Goal: Contribute content: Contribute content

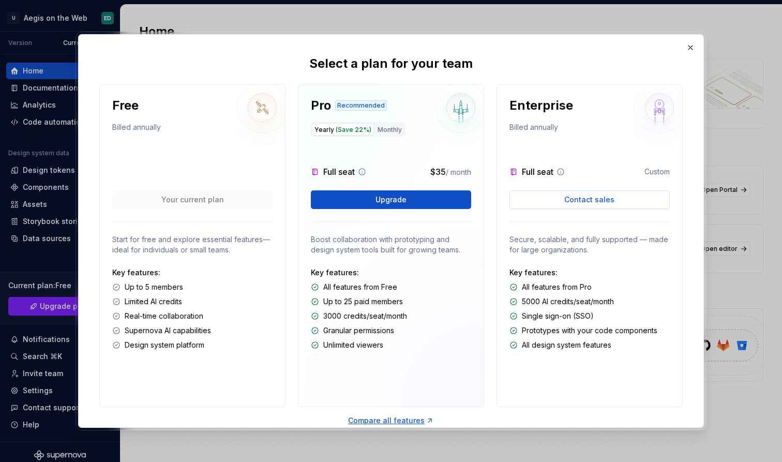
click at [468, 385] on div "Pro Recommended Yearly (Save 22%) Monthly Full seat $35 / month Upgrade Boost c…" at bounding box center [391, 245] width 186 height 323
click at [693, 48] on button "button" at bounding box center [691, 47] width 14 height 14
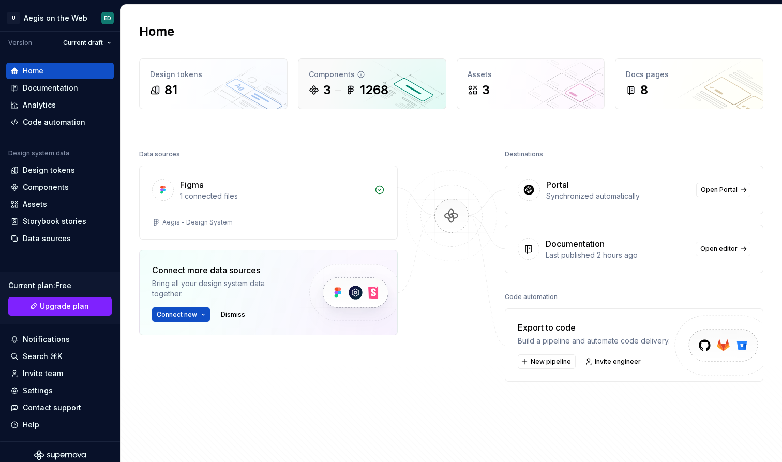
click at [395, 90] on div "3 1268" at bounding box center [372, 90] width 127 height 17
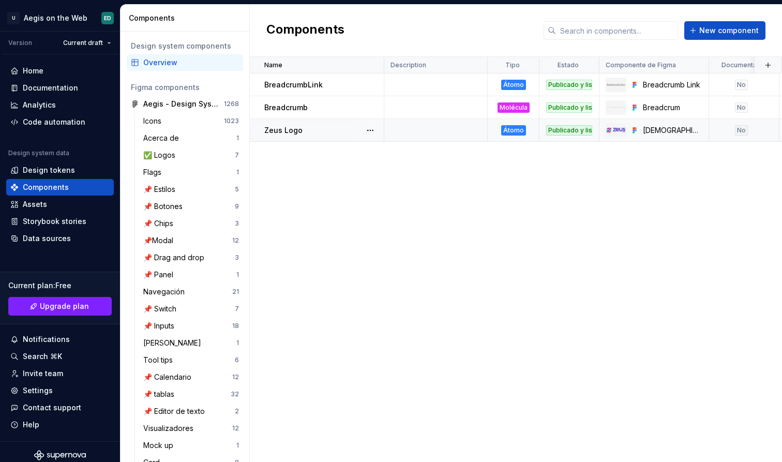
scroll to position [0, -1]
click at [47, 82] on div "Documentation" at bounding box center [60, 88] width 108 height 17
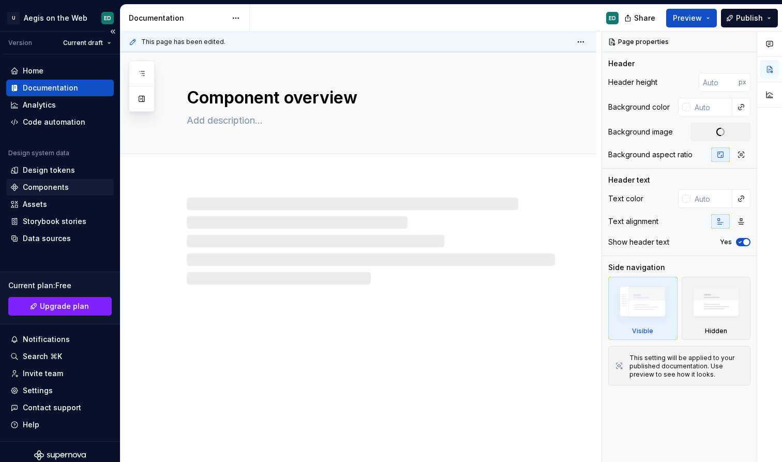
click at [66, 183] on div "Components" at bounding box center [46, 187] width 46 height 10
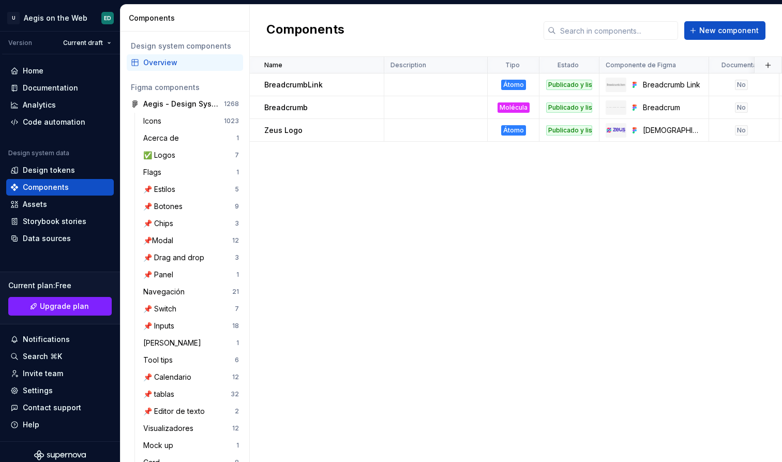
click at [210, 69] on div "Overview" at bounding box center [185, 62] width 116 height 17
click at [39, 76] on div "Home" at bounding box center [33, 71] width 21 height 10
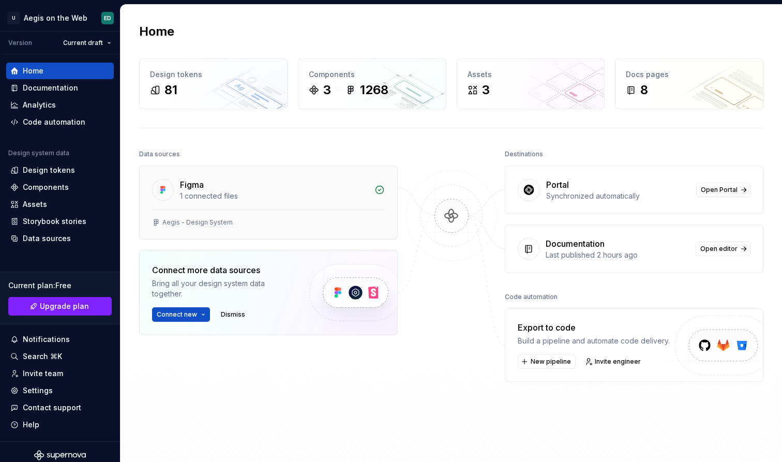
click at [333, 214] on div "Aegis - Design System" at bounding box center [269, 224] width 258 height 29
click at [288, 183] on div "Figma" at bounding box center [274, 185] width 188 height 12
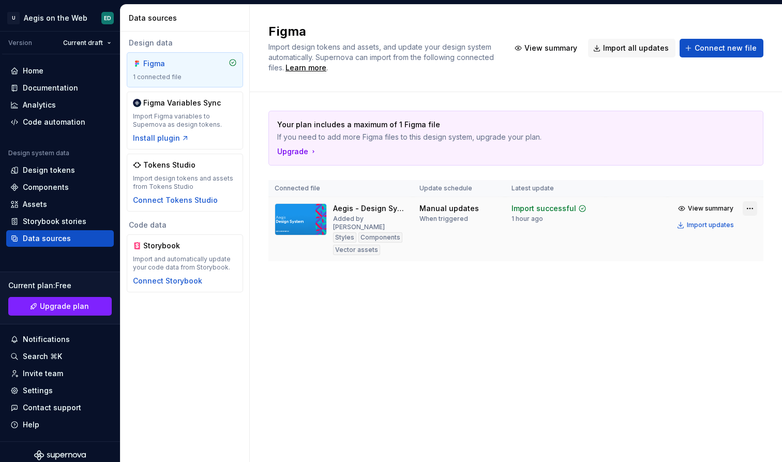
click at [747, 209] on html "U Aegis on the Web ED Version Current draft Home Documentation Analytics Code a…" at bounding box center [391, 231] width 782 height 462
click at [617, 225] on html "U Aegis on the Web ED Version Current draft Home Documentation Analytics Code a…" at bounding box center [391, 231] width 782 height 462
click at [708, 222] on div "Import updates" at bounding box center [710, 225] width 47 height 8
click at [717, 223] on div "Import updates" at bounding box center [710, 225] width 47 height 8
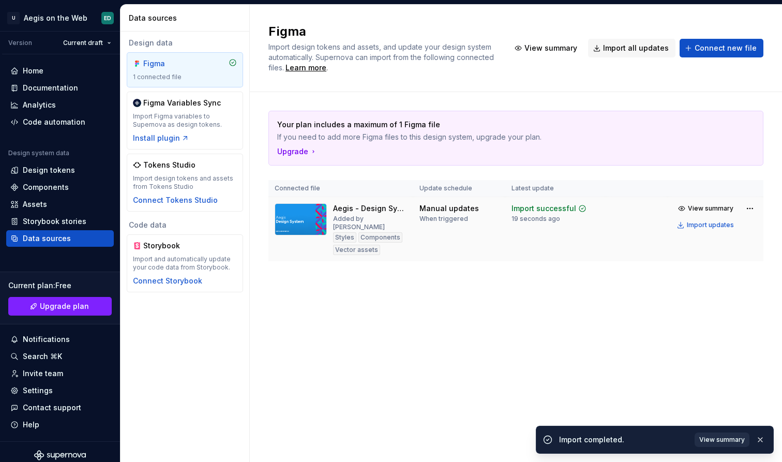
click at [730, 437] on span "View summary" at bounding box center [723, 440] width 46 height 8
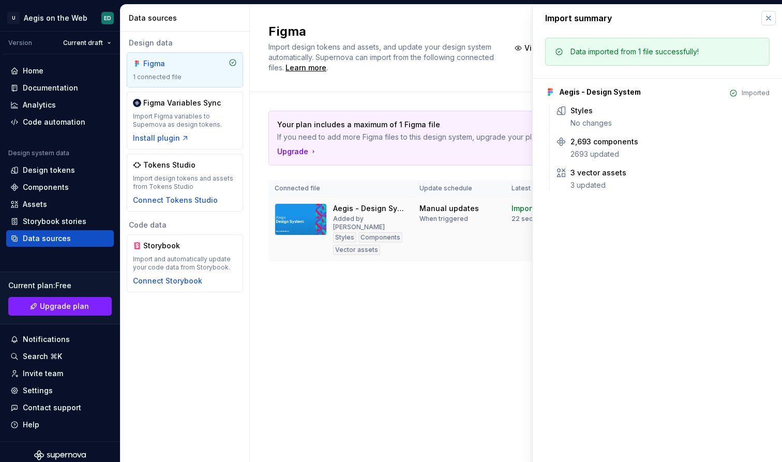
click at [771, 17] on button "button" at bounding box center [769, 18] width 14 height 14
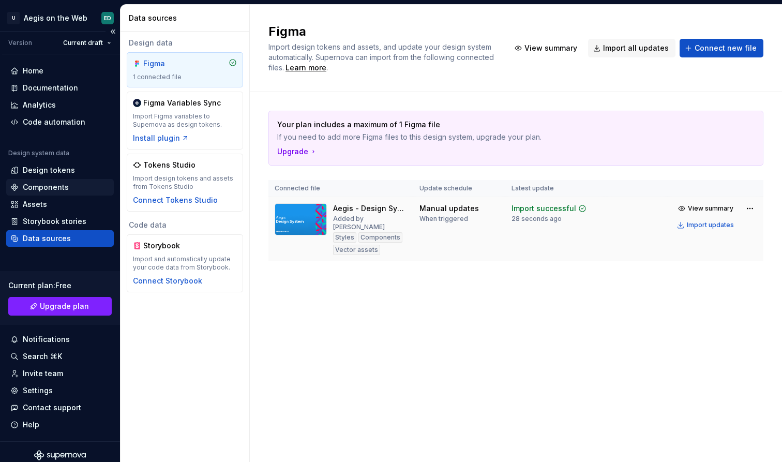
click at [86, 185] on div "Components" at bounding box center [59, 187] width 99 height 10
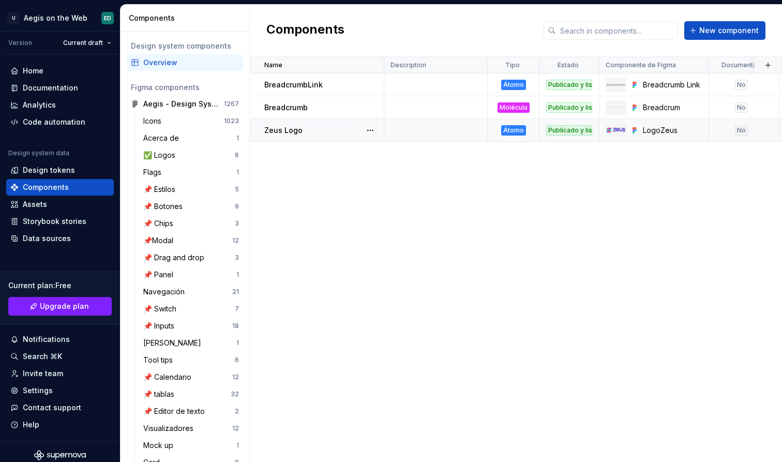
click at [270, 131] on p "Zeus Logo" at bounding box center [283, 130] width 38 height 10
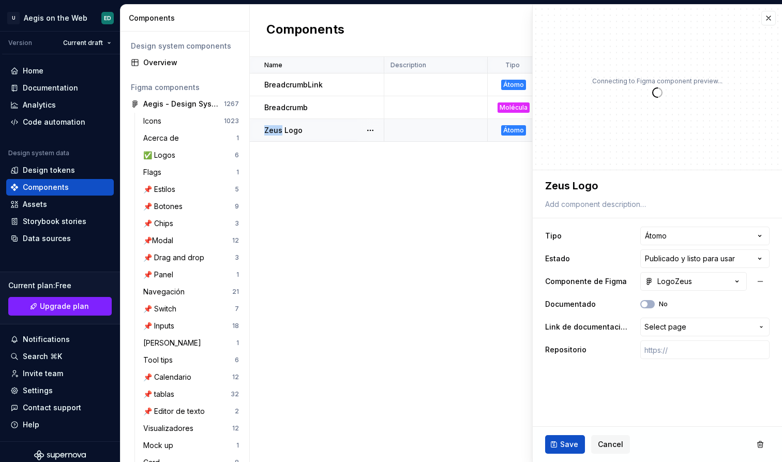
click at [270, 131] on p "Zeus Logo" at bounding box center [283, 130] width 38 height 10
click at [641, 185] on textarea "Zeus Logo" at bounding box center [655, 185] width 225 height 19
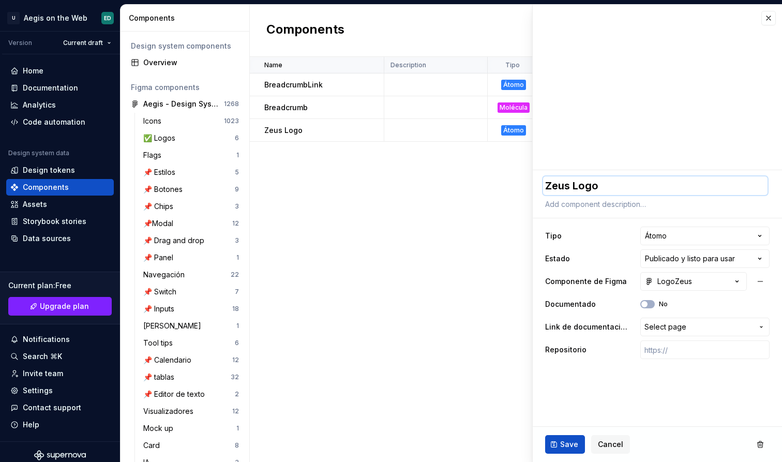
type textarea "*"
type textarea "[DEMOGRAPHIC_DATA]"
type textarea "*"
type textarea "[DEMOGRAPHIC_DATA]"
paste textarea "Logo"
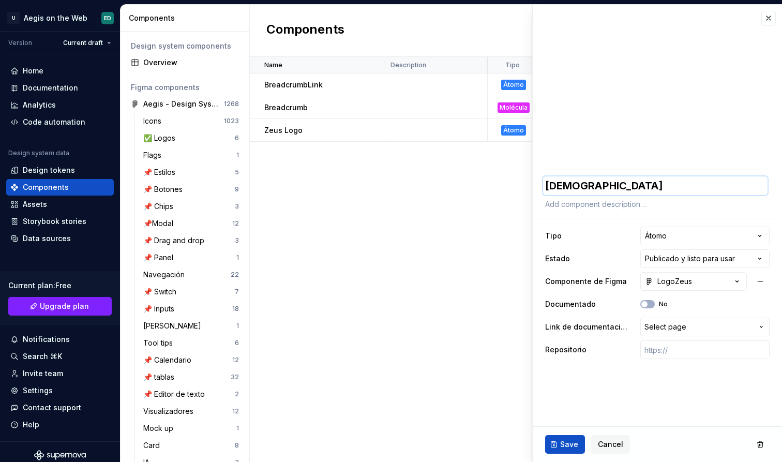
type textarea "*"
type textarea "LogoZeus"
click at [573, 437] on button "Save" at bounding box center [565, 444] width 40 height 19
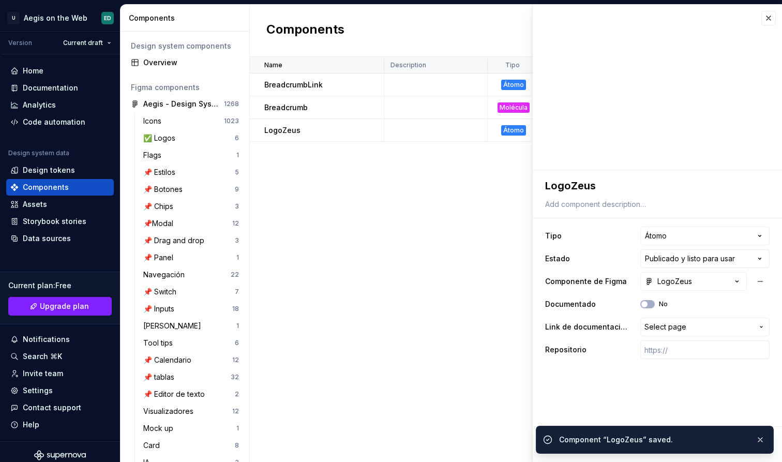
type textarea "*"
type textarea "LogoZeus"
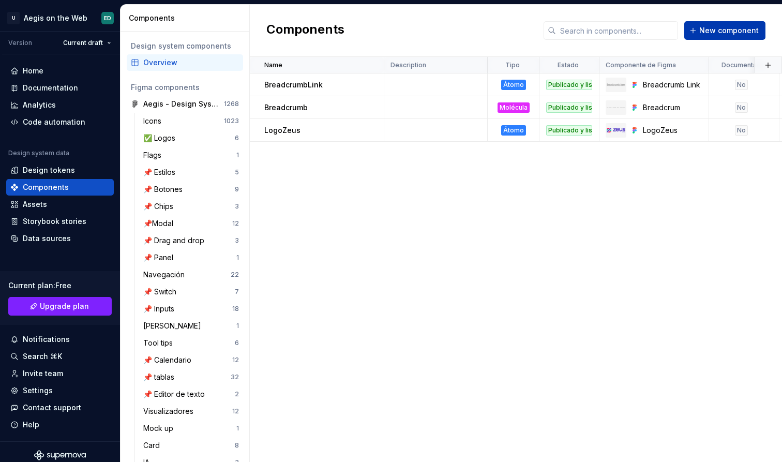
click at [726, 30] on span "New component" at bounding box center [730, 30] width 60 height 10
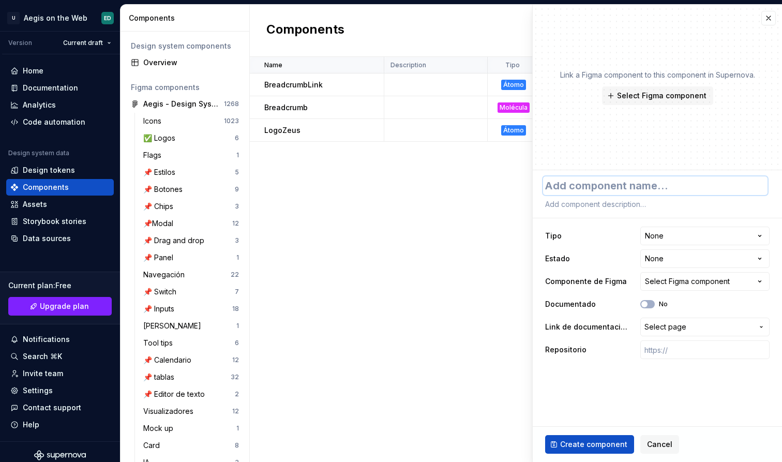
type textarea "*"
click at [674, 240] on html "U Aegis on the Web ED Version Current draft Home Documentation Analytics Code a…" at bounding box center [391, 231] width 782 height 462
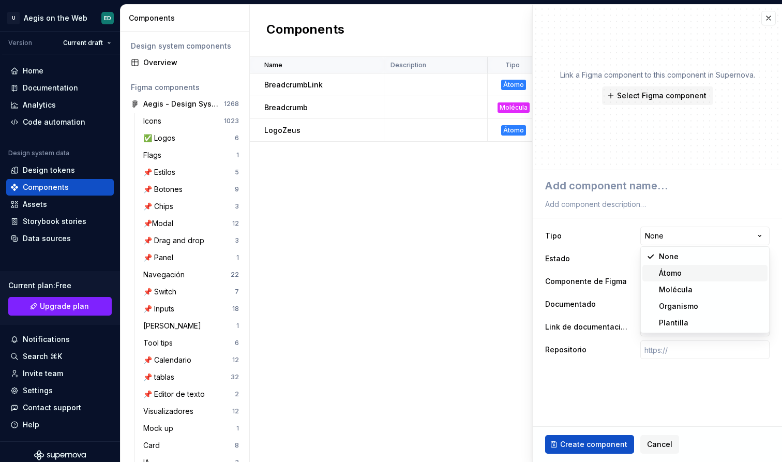
select select "**********"
type textarea "*"
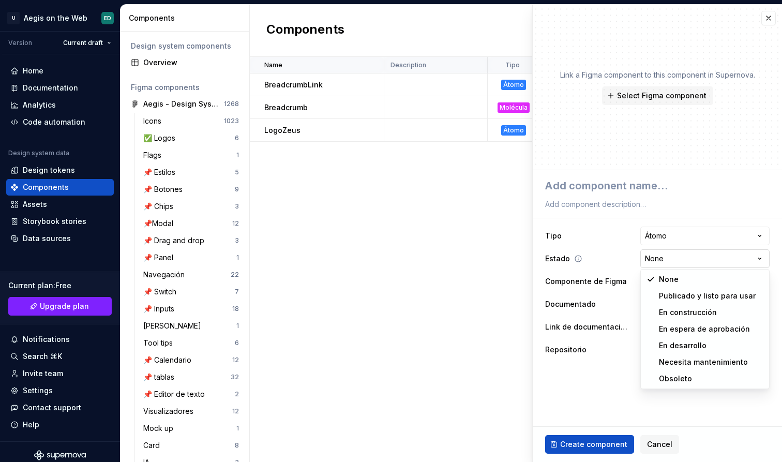
click at [686, 261] on html "U Aegis on the Web ED Version Current draft Home Documentation Analytics Code a…" at bounding box center [391, 231] width 782 height 462
click at [643, 191] on html "U Aegis on the Web ED Version Current draft Home Documentation Analytics Code a…" at bounding box center [391, 231] width 782 height 462
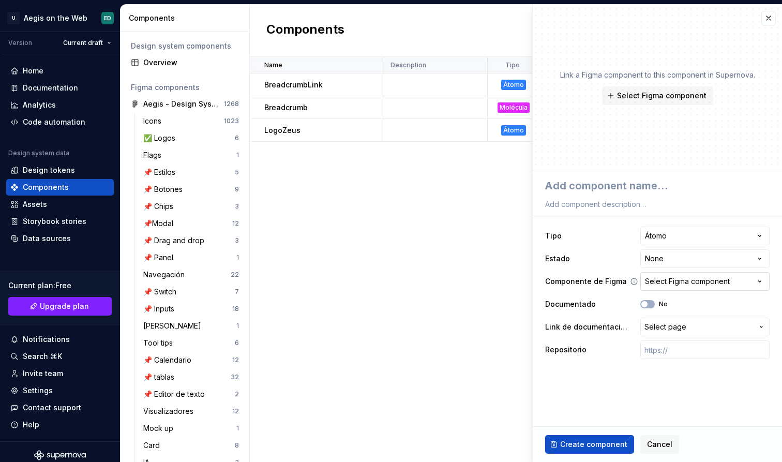
click at [704, 285] on div "Select Figma component" at bounding box center [687, 281] width 85 height 10
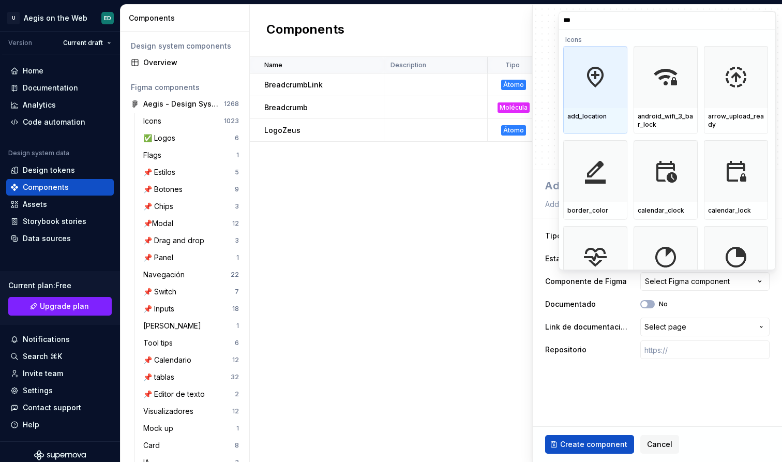
type input "****"
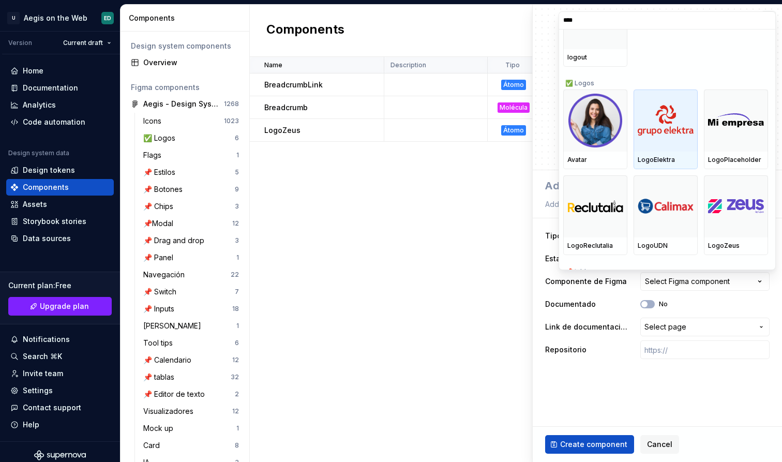
scroll to position [63, 0]
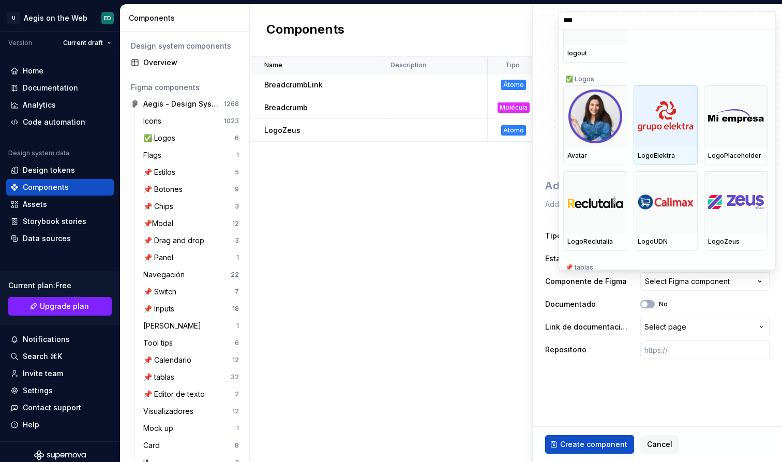
click at [660, 134] on div at bounding box center [666, 116] width 64 height 62
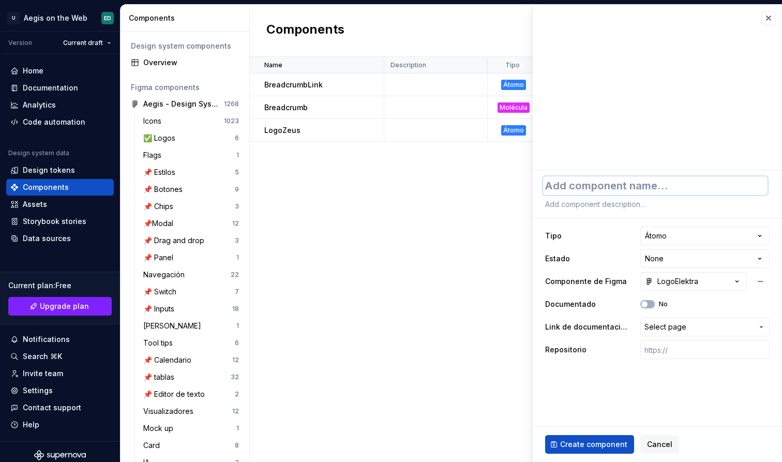
click at [660, 189] on textarea at bounding box center [655, 185] width 225 height 19
type textarea "*"
type textarea "L"
type textarea "*"
type textarea "Lo"
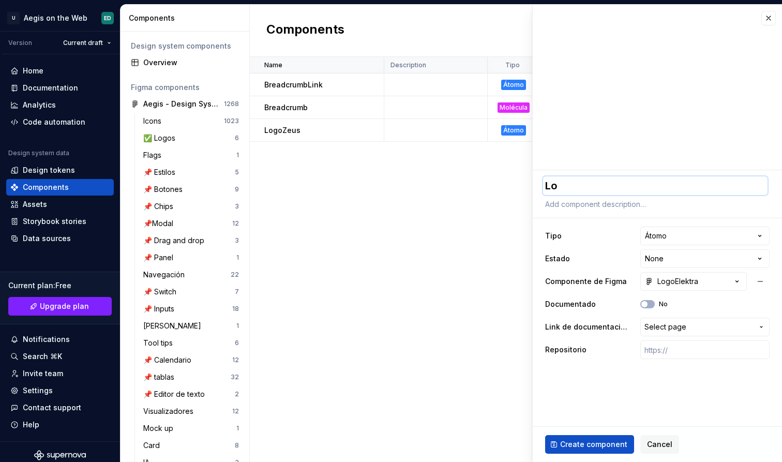
type textarea "*"
type textarea "Log"
type textarea "*"
type textarea "Logo"
type textarea "*"
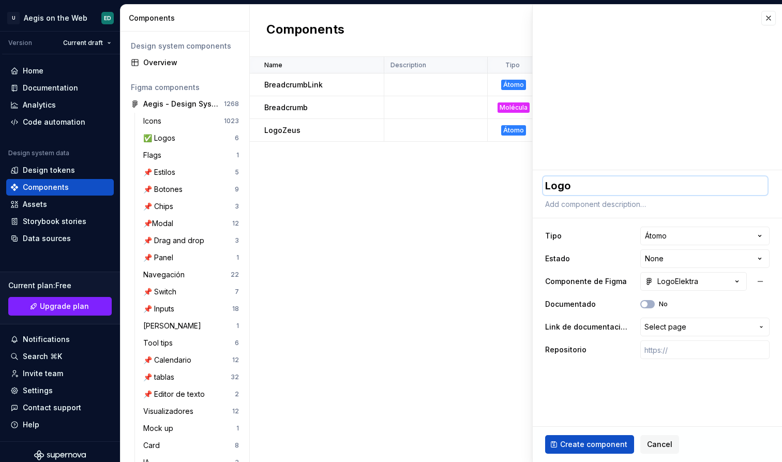
type textarea "LogoE"
type textarea "*"
type textarea "LogoEl"
type textarea "*"
type textarea "LogoEle"
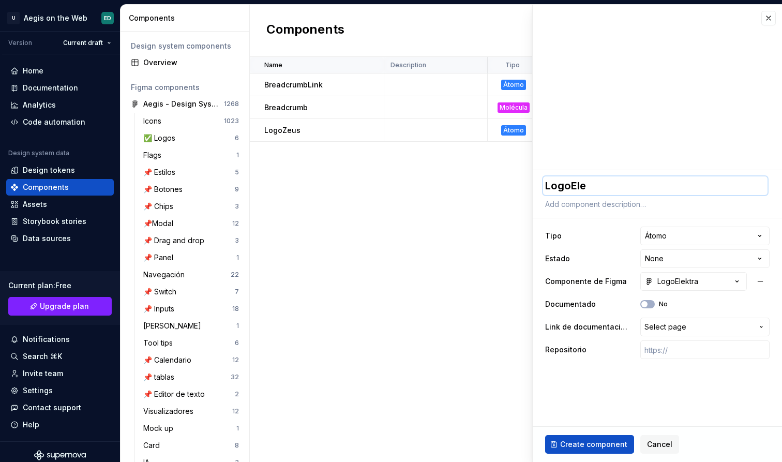
type textarea "*"
type textarea "LogoElek"
type textarea "*"
type textarea "LogoElekt"
type textarea "*"
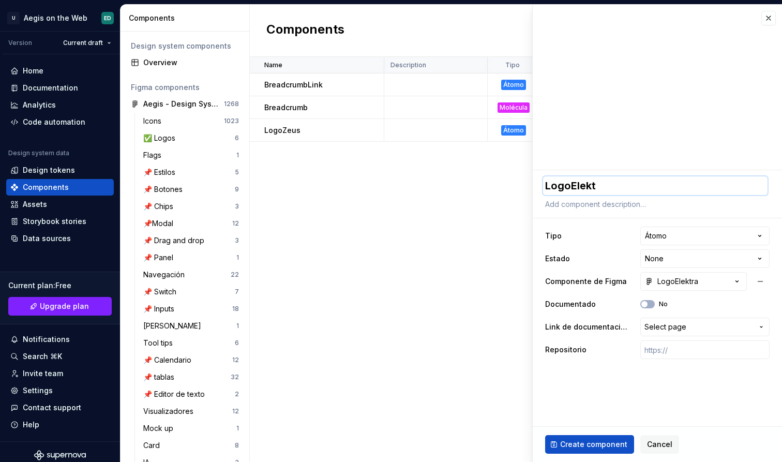
type textarea "LogoElektr"
type textarea "*"
type textarea "LogoElektra"
click at [608, 445] on span "Create component" at bounding box center [593, 444] width 67 height 10
type textarea "*"
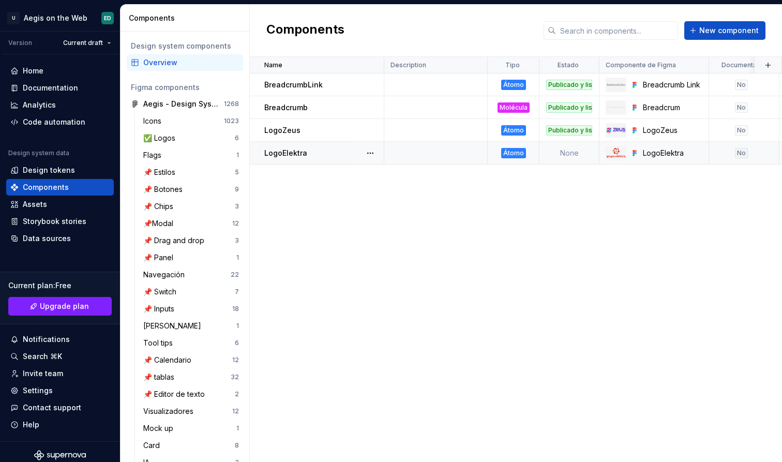
click at [575, 156] on td "None" at bounding box center [570, 153] width 60 height 23
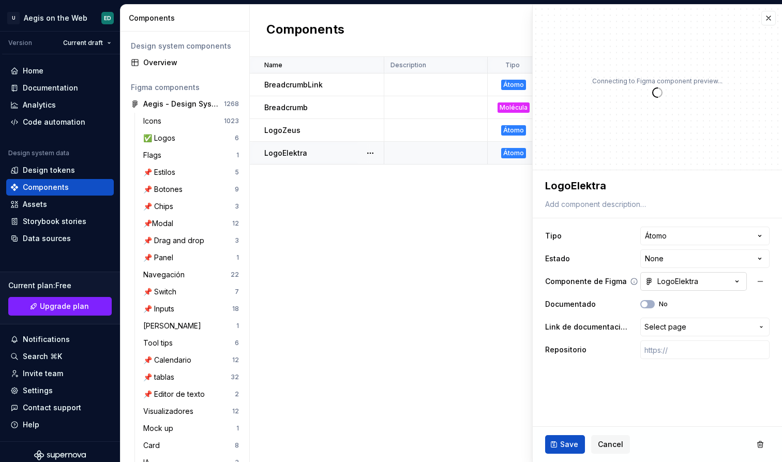
type textarea "*"
click at [687, 253] on html "U Aegis on the Web ED Version Current draft Home Documentation Analytics Code a…" at bounding box center [391, 231] width 782 height 462
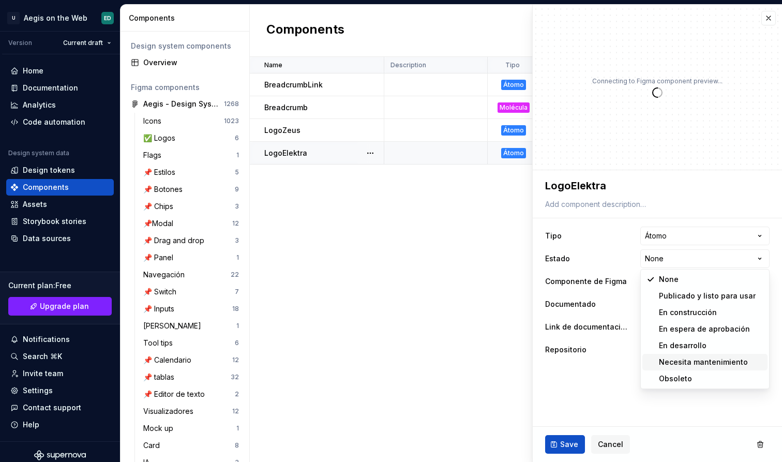
select select "**********"
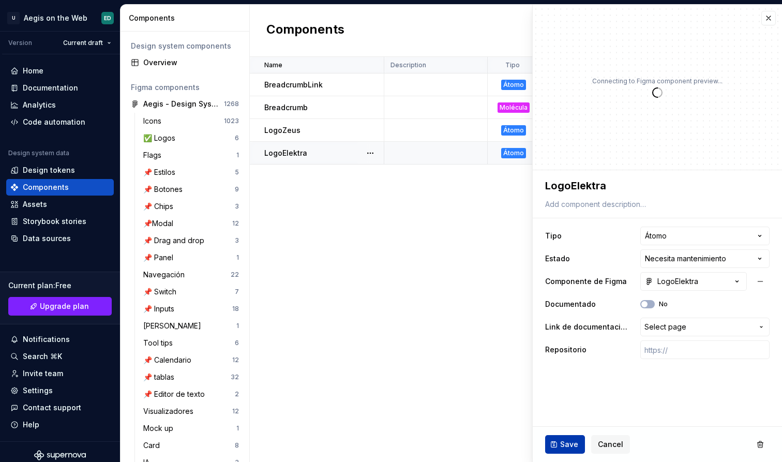
click at [571, 450] on button "Save" at bounding box center [565, 444] width 40 height 19
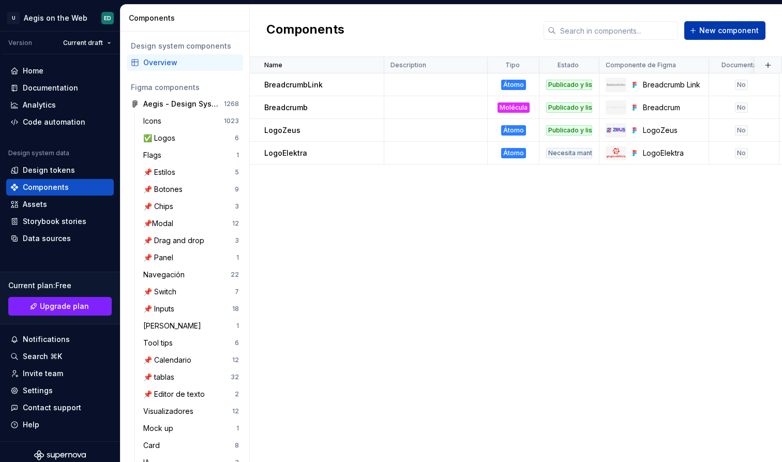
click at [715, 28] on span "New component" at bounding box center [730, 30] width 60 height 10
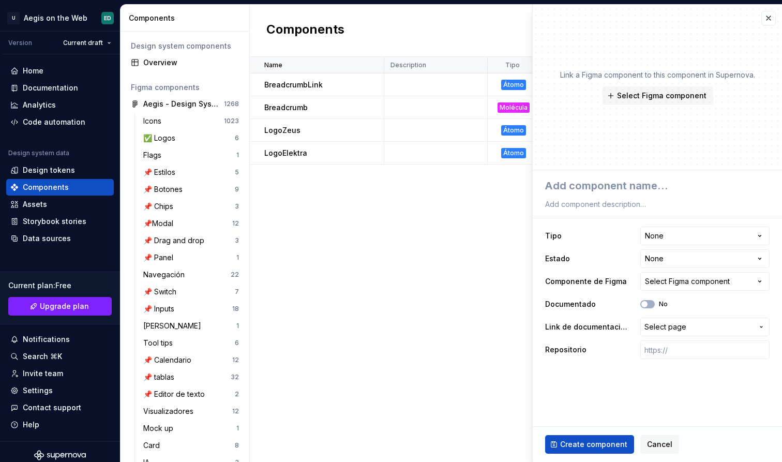
type textarea "*"
type textarea "L"
type textarea "*"
type textarea "Lo"
type textarea "*"
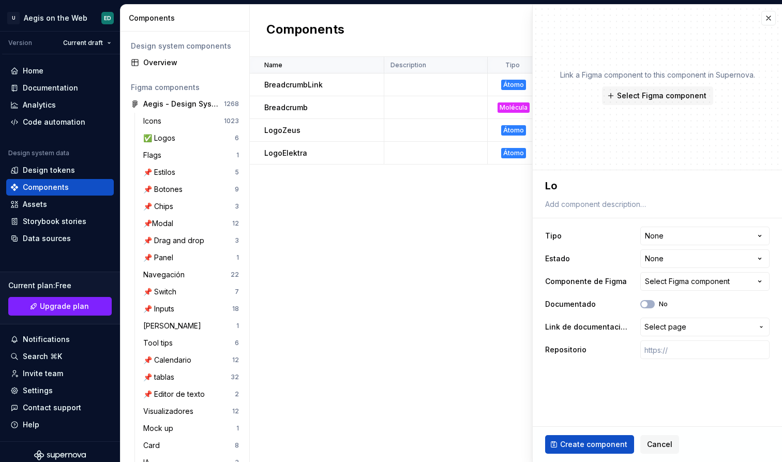
type textarea "Log"
type textarea "*"
type textarea "Logo"
type textarea "*"
type textarea "LogoR"
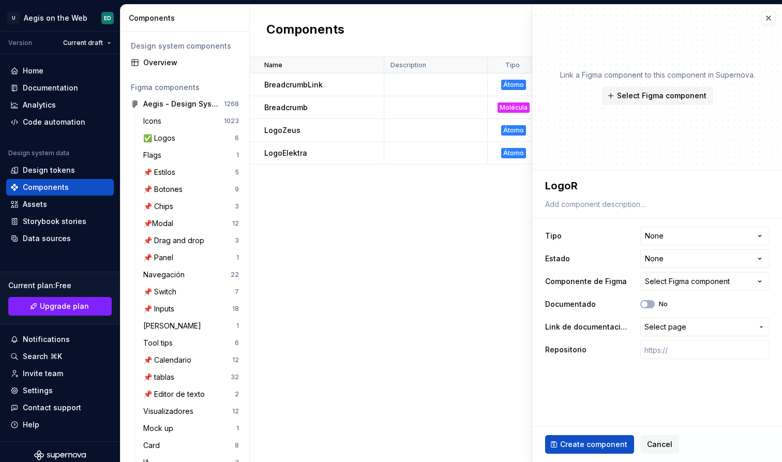
type textarea "*"
type textarea "LogoRe"
type textarea "*"
type textarea "LogoRec"
type textarea "*"
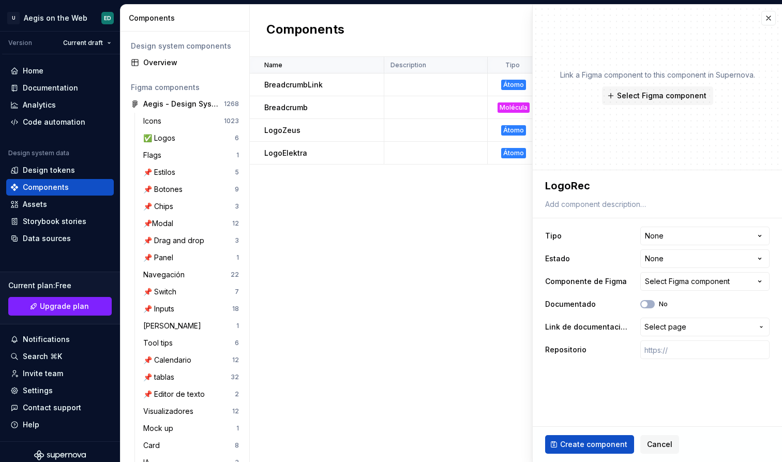
type textarea "LogoRecl"
type textarea "*"
type textarea "LogoReclu"
type textarea "*"
type textarea "LogoReclut"
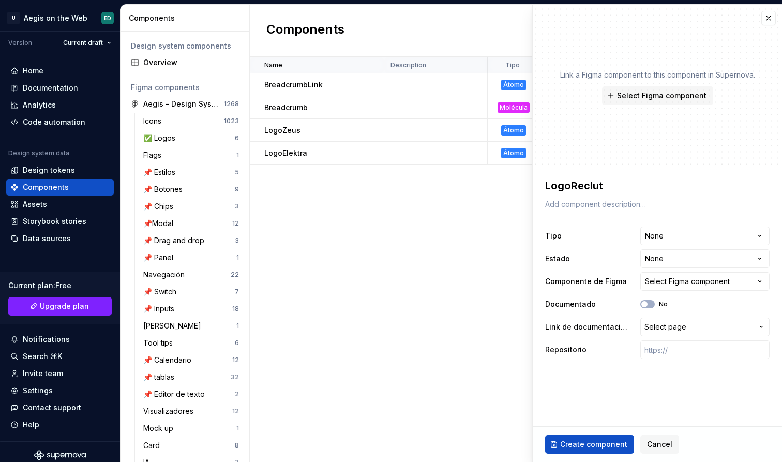
type textarea "*"
type textarea "LogoRecluta"
type textarea "*"
type textarea "LogoReclutal"
type textarea "*"
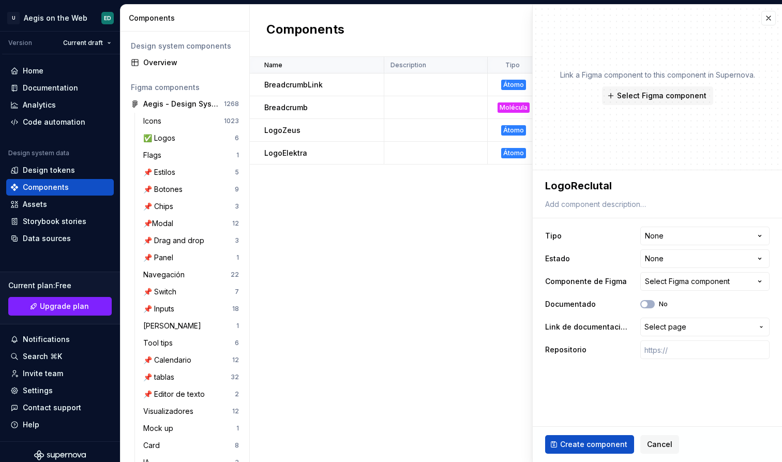
type textarea "LogoReclutali"
type textarea "*"
type textarea "LogoReclutalia"
click at [714, 236] on html "U Aegis on the Web ED Version Current draft Home Documentation Analytics Code a…" at bounding box center [391, 231] width 782 height 462
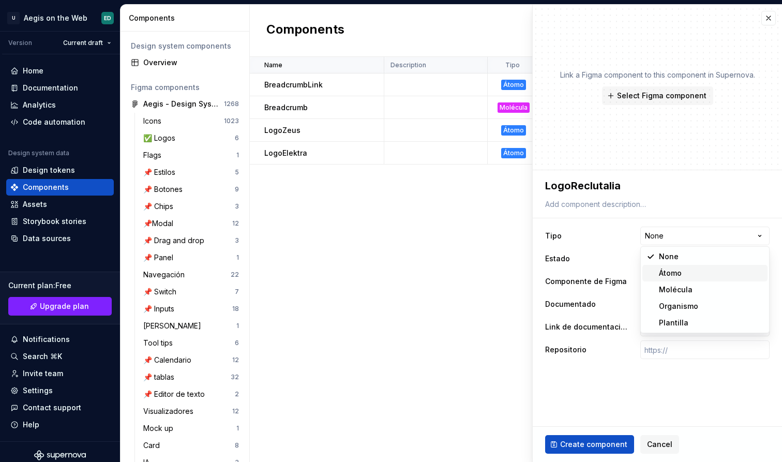
select select "**********"
type textarea "*"
click at [699, 264] on html "U Aegis on the Web ED Version Current draft Home Documentation Analytics Code a…" at bounding box center [391, 231] width 782 height 462
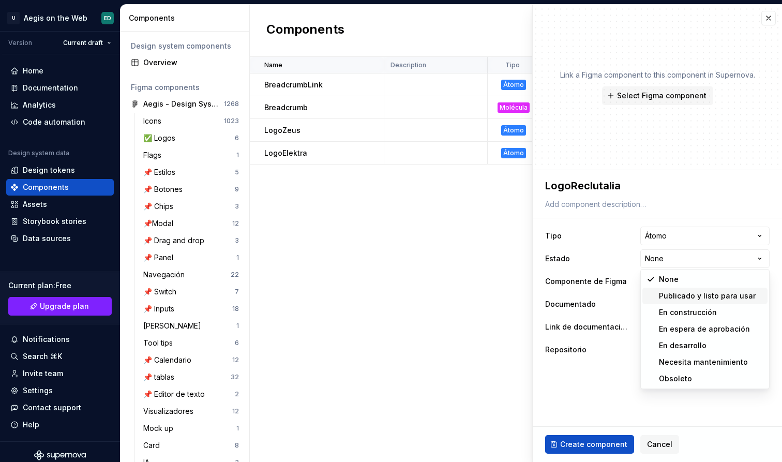
select select "**********"
type textarea "*"
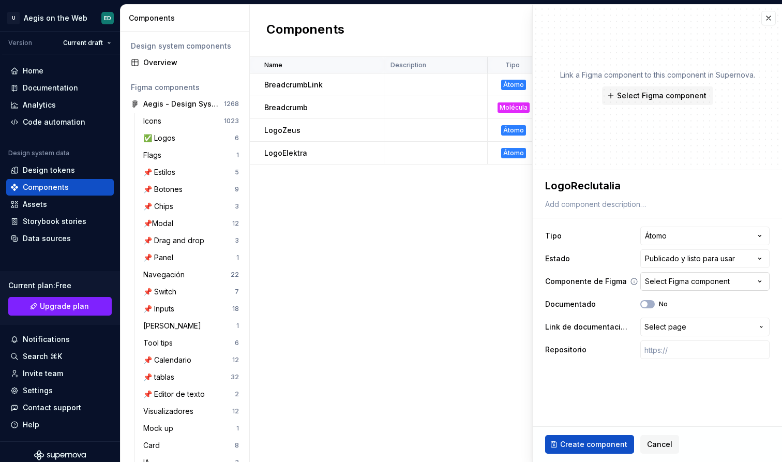
click at [692, 284] on div "Select Figma component" at bounding box center [687, 281] width 85 height 10
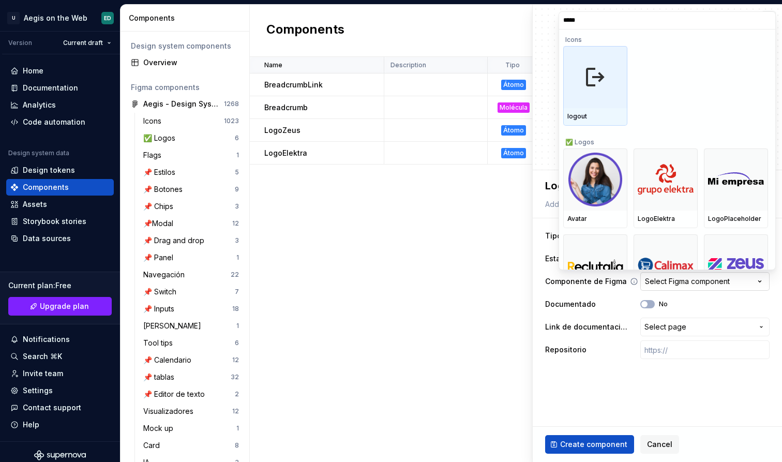
type input "******"
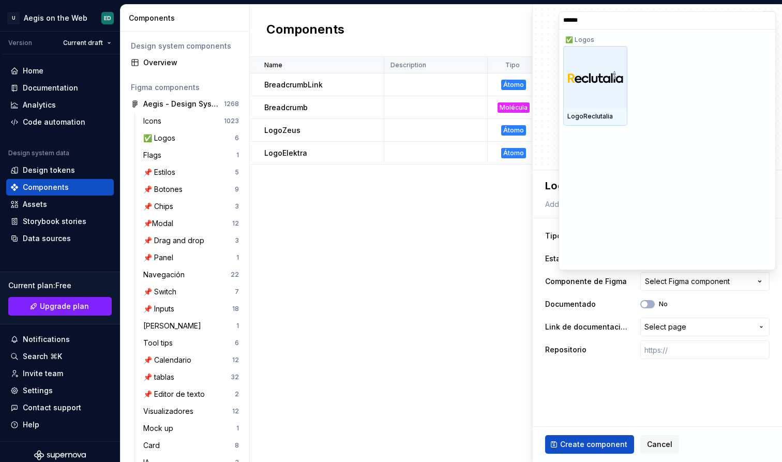
click at [608, 102] on div at bounding box center [595, 77] width 64 height 62
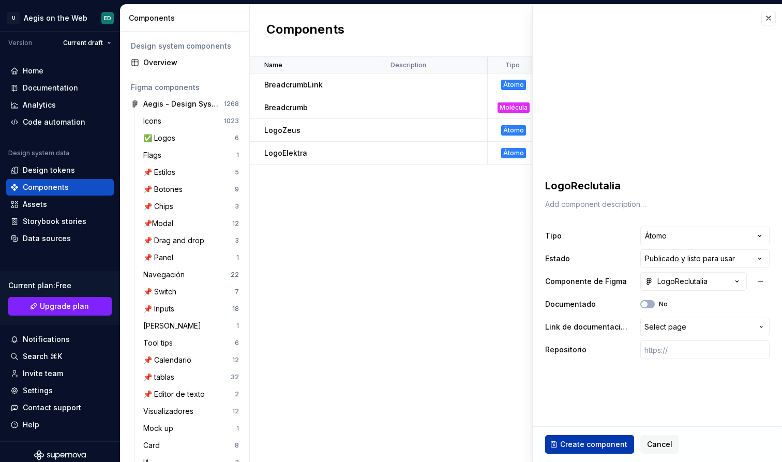
click at [606, 444] on span "Create component" at bounding box center [593, 444] width 67 height 10
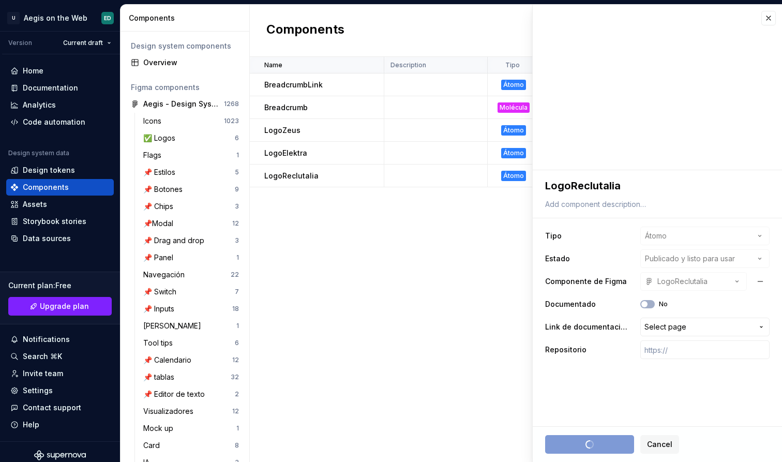
type textarea "*"
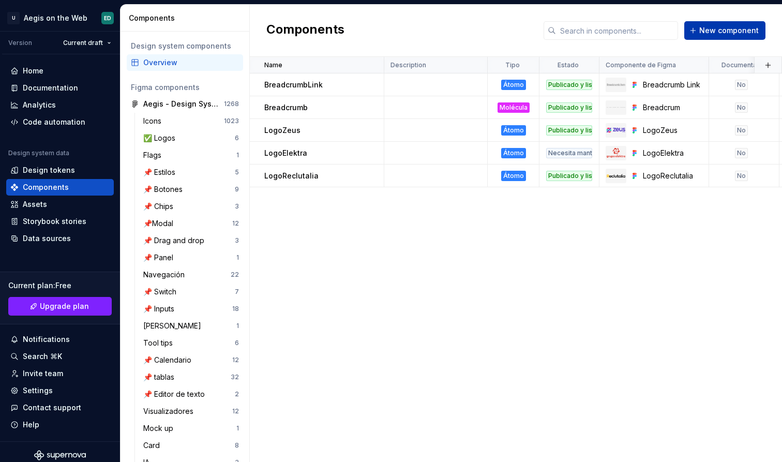
click at [740, 33] on span "New component" at bounding box center [730, 30] width 60 height 10
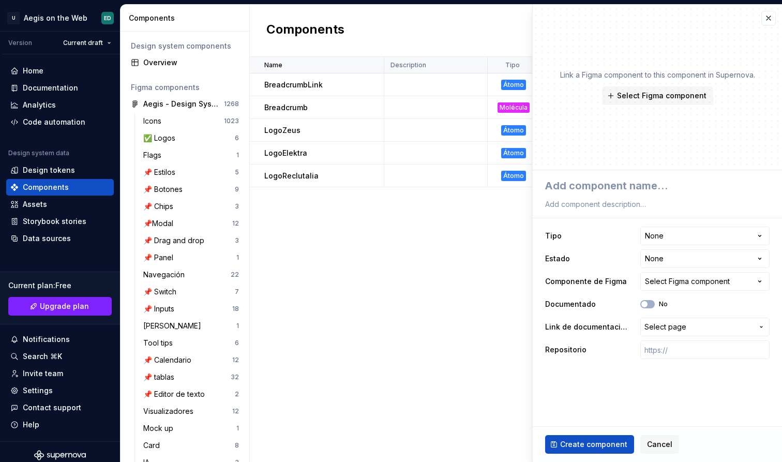
type textarea "*"
type textarea "L"
type textarea "*"
type textarea "Lo"
type textarea "*"
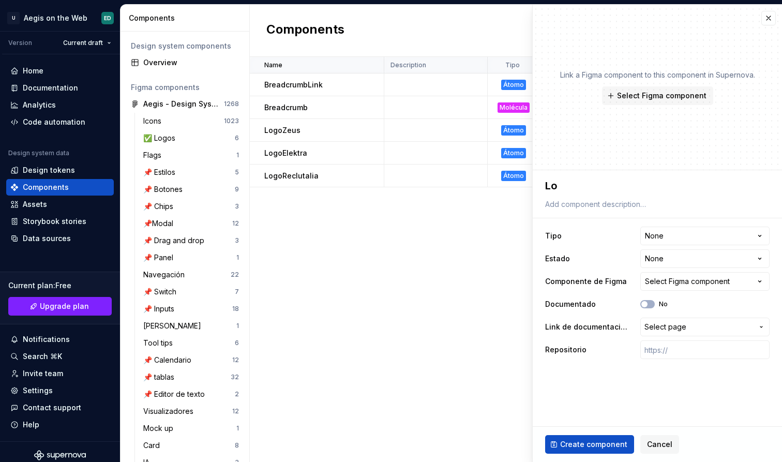
type textarea "Log"
type textarea "*"
type textarea "Logo"
type textarea "*"
type textarea "LogoP"
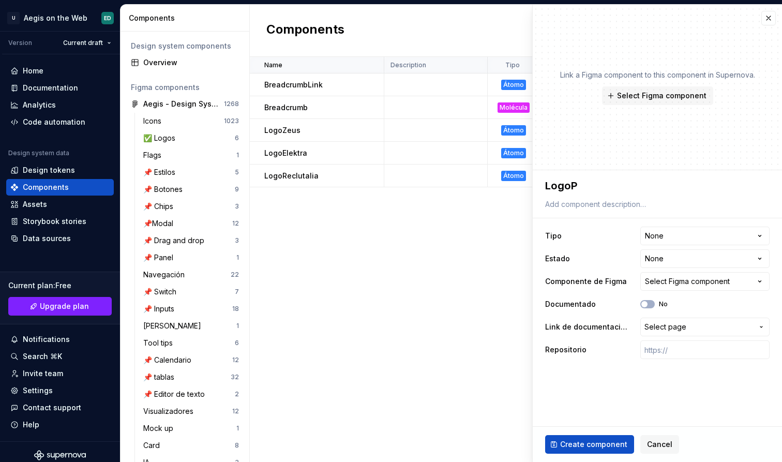
type textarea "*"
type textarea "LogoPl"
type textarea "*"
type textarea "LogoPla"
type textarea "*"
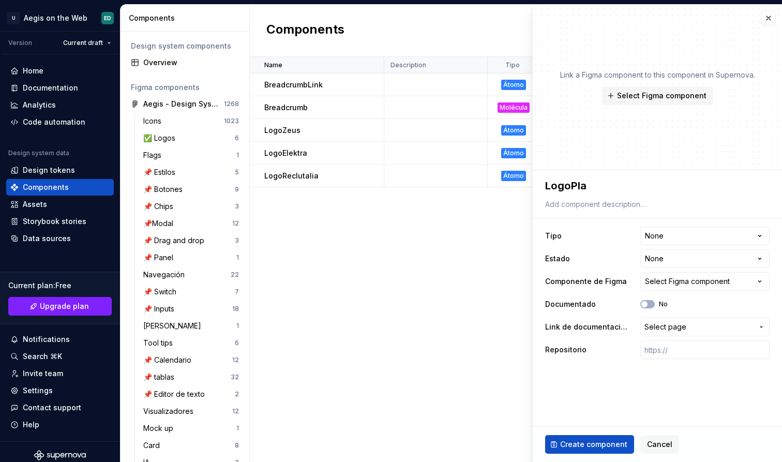
type textarea "LogoPlac"
type textarea "*"
type textarea "LogoPlach"
type textarea "*"
type textarea "LogoPlac"
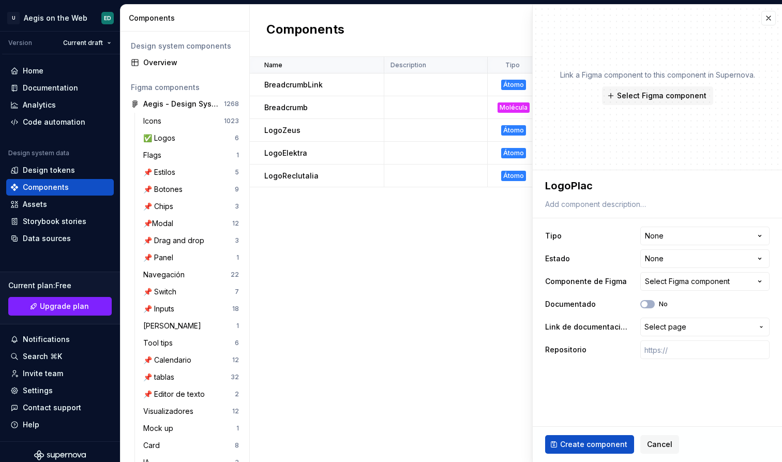
type textarea "*"
type textarea "LogoPlace"
type textarea "*"
type textarea "LogoPlaceh"
type textarea "*"
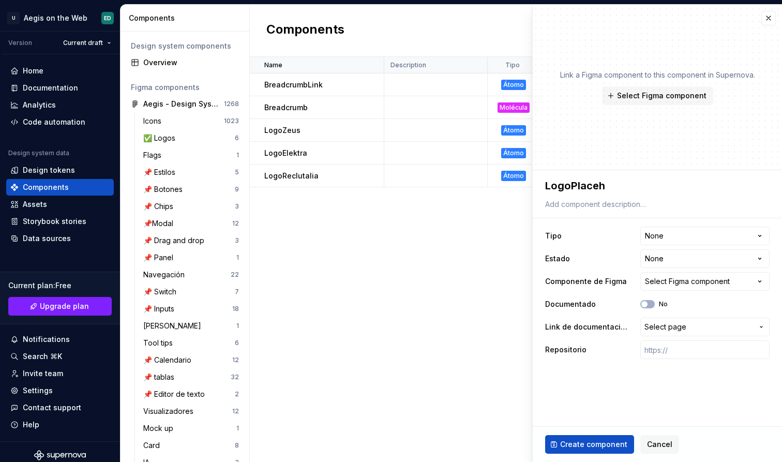
type textarea "LogoPlaceho"
type textarea "*"
type textarea "LogoPlacehol"
type textarea "*"
type textarea "LogoPlacehold"
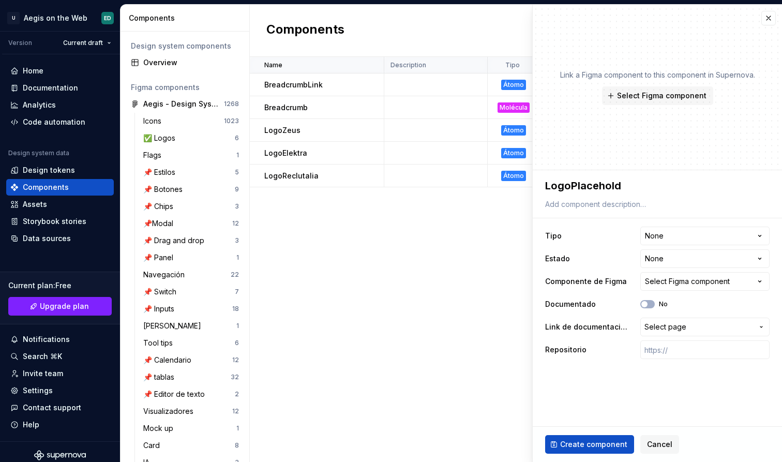
type textarea "*"
type textarea "LogoPlaceholde"
type textarea "*"
type textarea "LogoPlaceholder"
click at [677, 235] on html "U Aegis on the Web ED Version Current draft Home Documentation Analytics Code a…" at bounding box center [391, 231] width 782 height 462
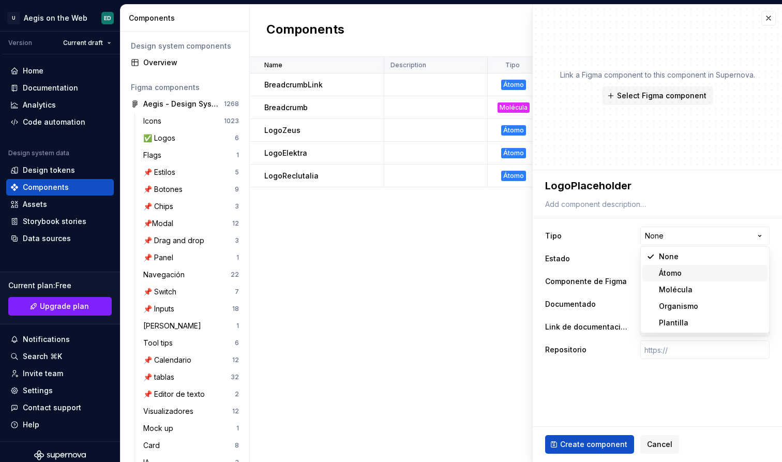
select select "**********"
type textarea "*"
click at [687, 255] on html "U Aegis on the Web ED Version Current draft Home Documentation Analytics Code a…" at bounding box center [391, 231] width 782 height 462
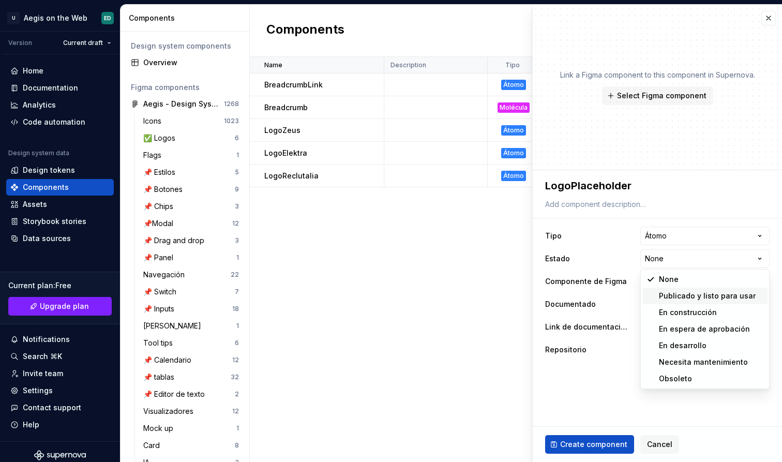
select select "**********"
type textarea "*"
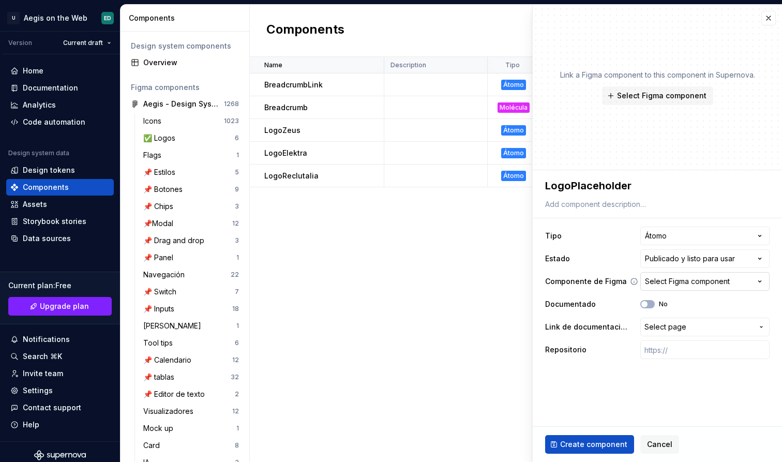
click at [688, 290] on button "Select Figma component" at bounding box center [705, 281] width 129 height 19
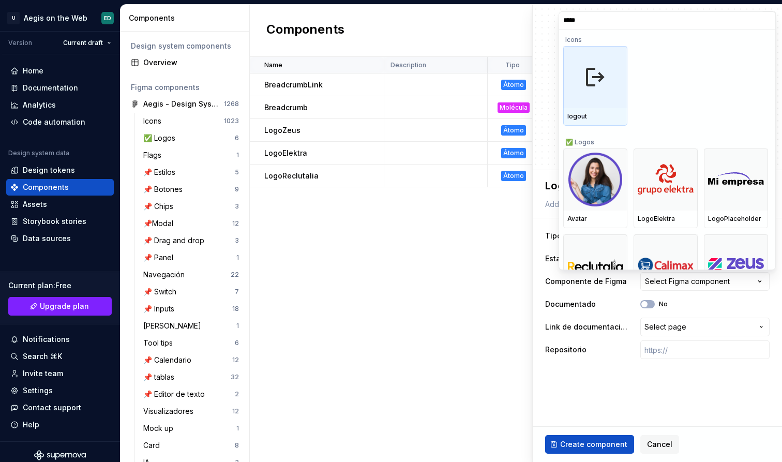
type input "******"
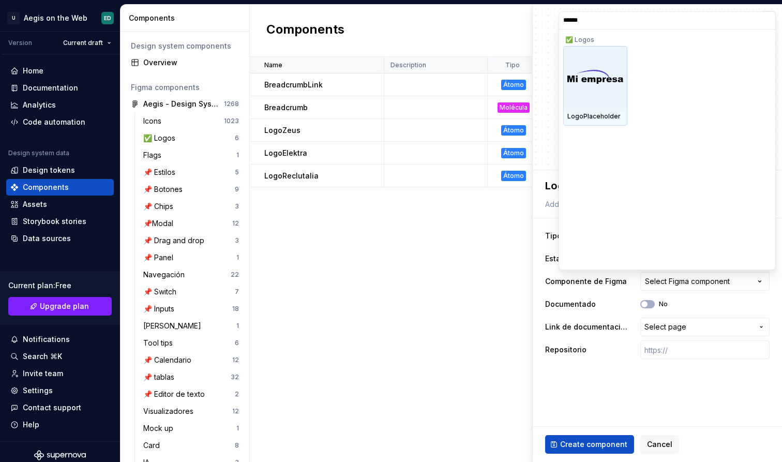
click at [602, 75] on img at bounding box center [596, 77] width 56 height 14
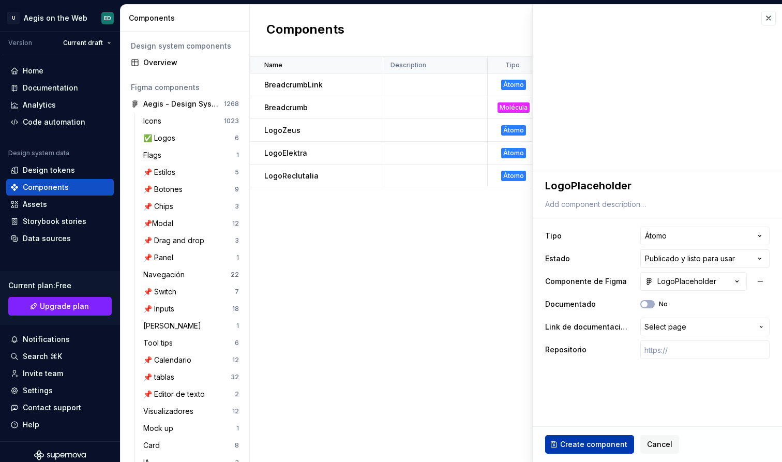
click at [598, 445] on span "Create component" at bounding box center [593, 444] width 67 height 10
type textarea "*"
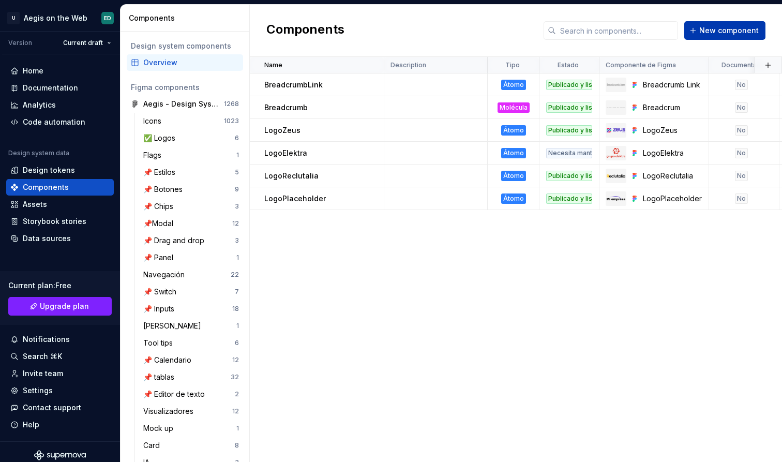
click at [740, 36] on button "New component" at bounding box center [725, 30] width 81 height 19
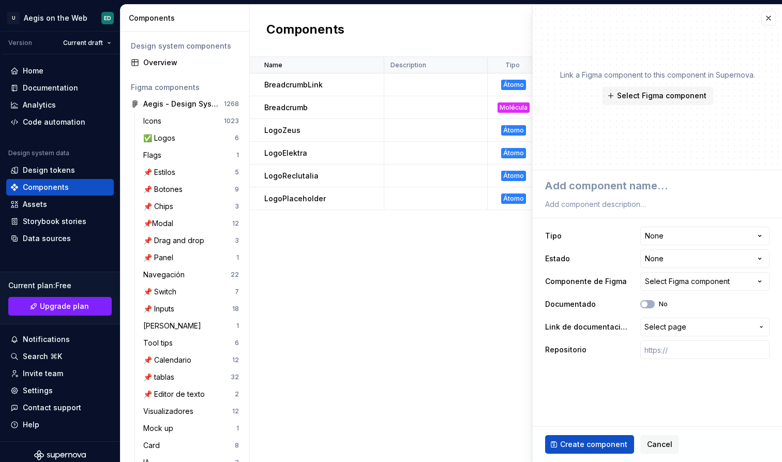
type textarea "*"
type textarea "L"
type textarea "*"
type textarea "LO"
type textarea "*"
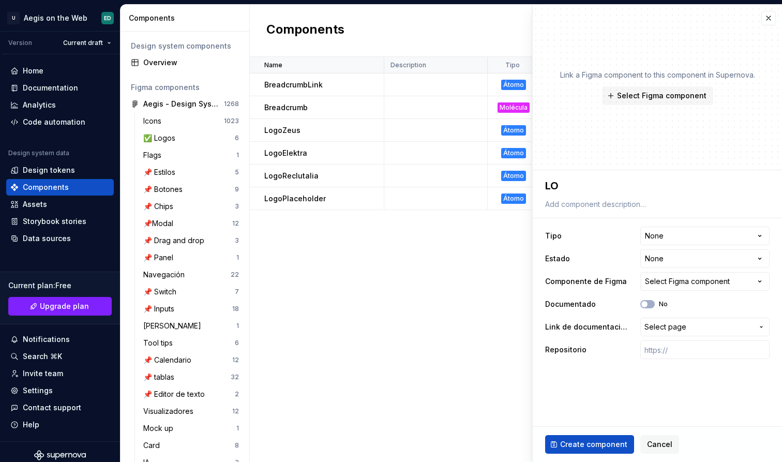
type textarea "LOg"
type textarea "*"
type textarea "LO"
type textarea "*"
type textarea "L"
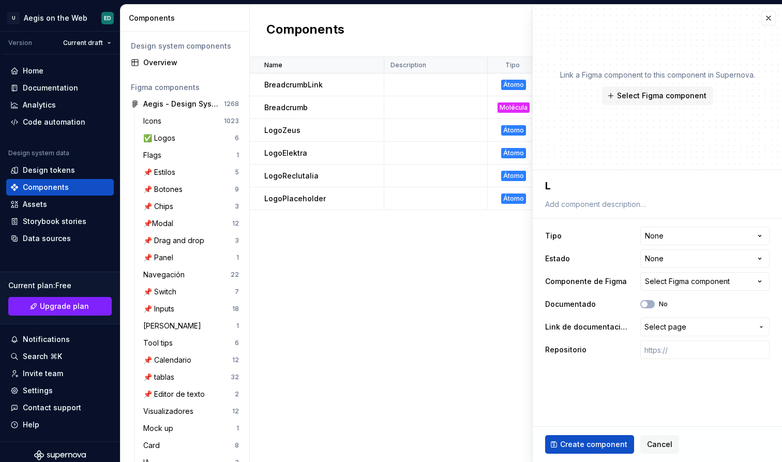
type textarea "*"
type textarea "Lo"
type textarea "*"
type textarea "Log"
type textarea "*"
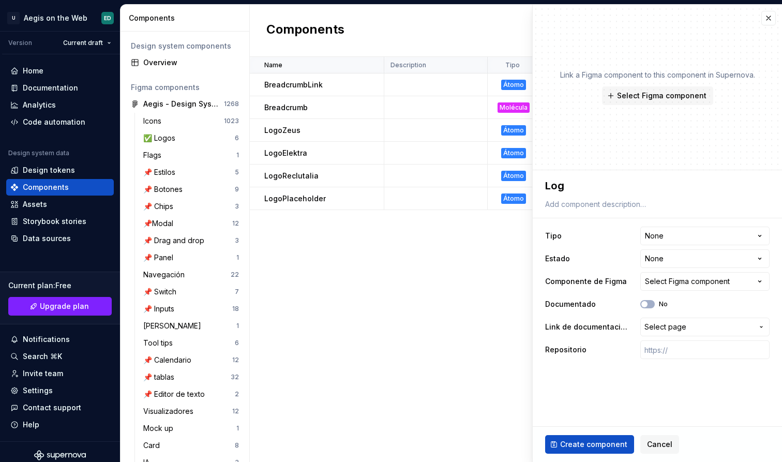
type textarea "Logo"
type textarea "*"
type textarea "LogoU"
type textarea "*"
type textarea "LogoUD"
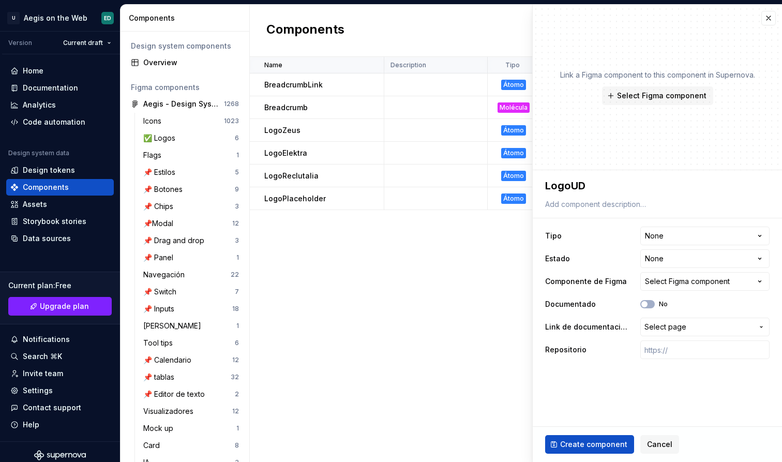
type textarea "*"
type textarea "LogoUDN"
click at [676, 231] on html "U Aegis on the Web ED Version Current draft Home Documentation Analytics Code a…" at bounding box center [391, 231] width 782 height 462
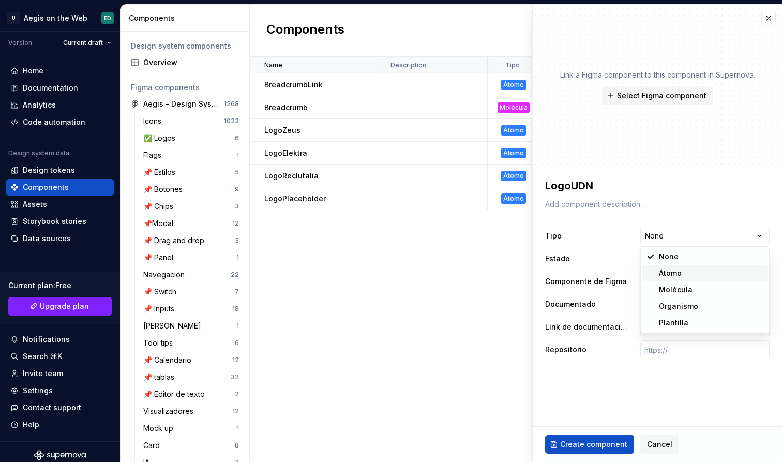
select select "**********"
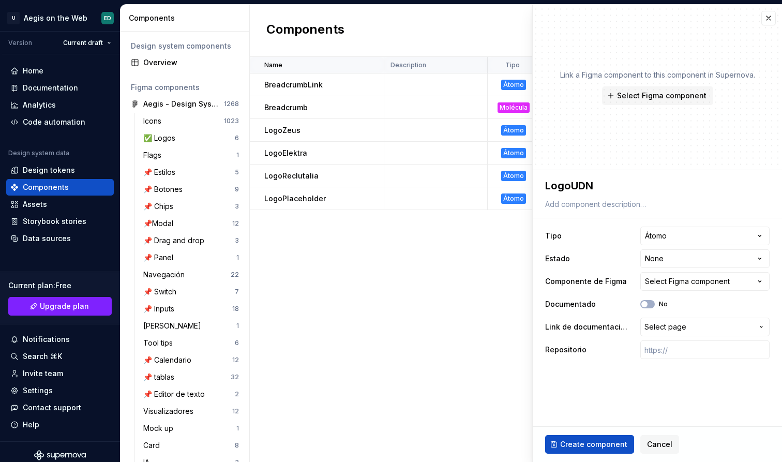
type textarea "*"
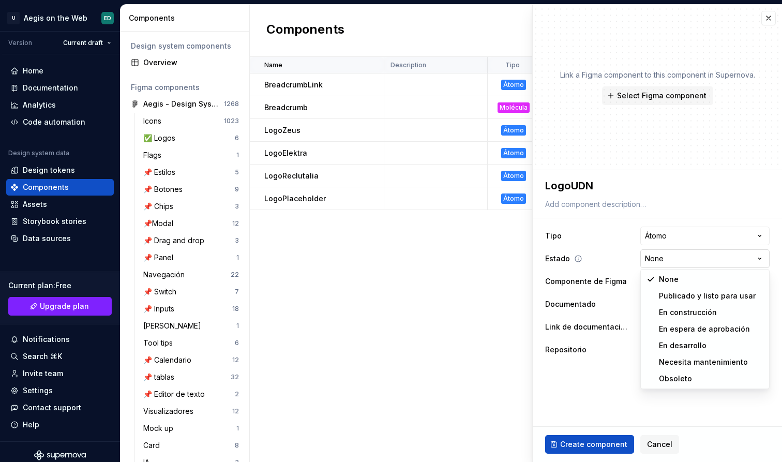
click at [689, 260] on html "U Aegis on the Web ED Version Current draft Home Documentation Analytics Code a…" at bounding box center [391, 231] width 782 height 462
select select "**********"
type textarea "*"
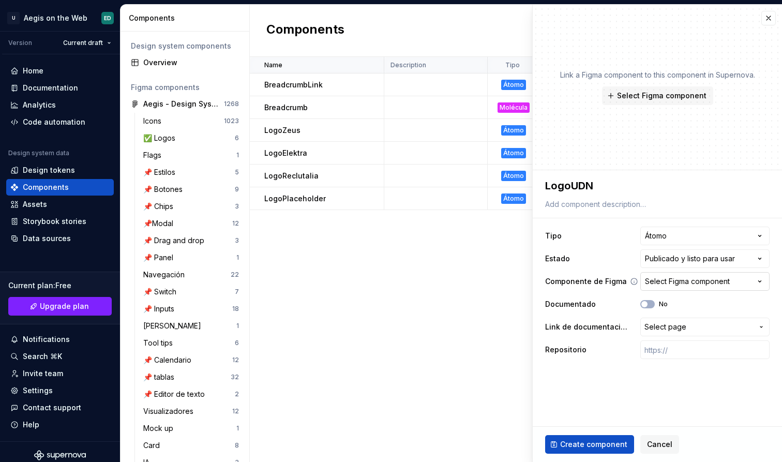
click at [708, 283] on div "Select Figma component" at bounding box center [687, 281] width 85 height 10
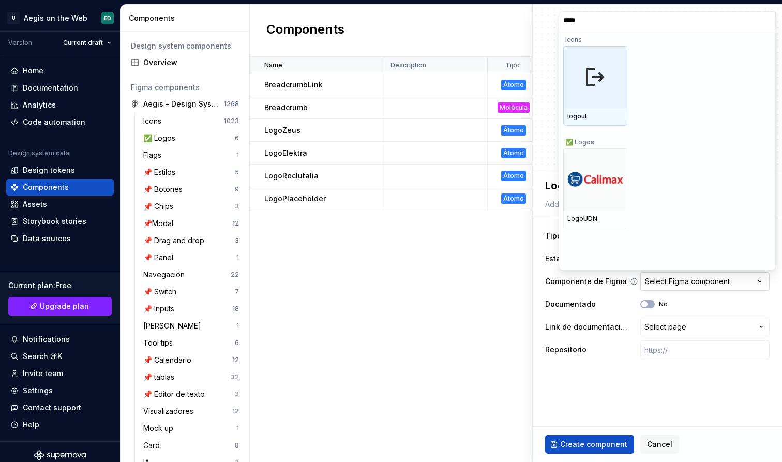
type input "******"
click at [613, 120] on div "LogoUDN" at bounding box center [596, 116] width 56 height 8
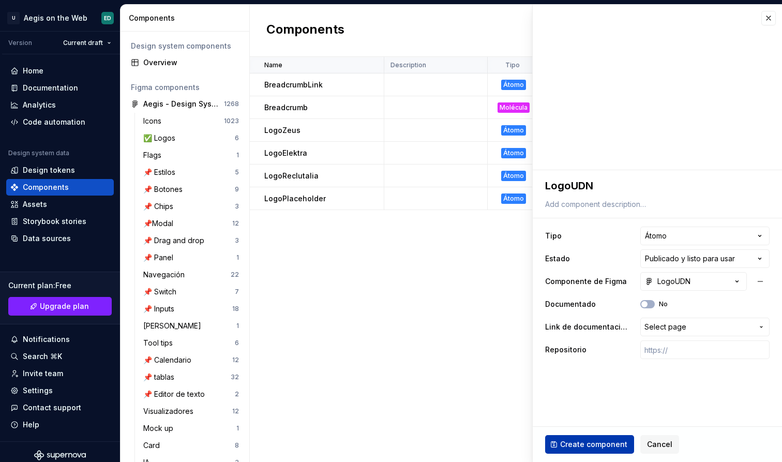
click at [606, 438] on button "Create component" at bounding box center [589, 444] width 89 height 19
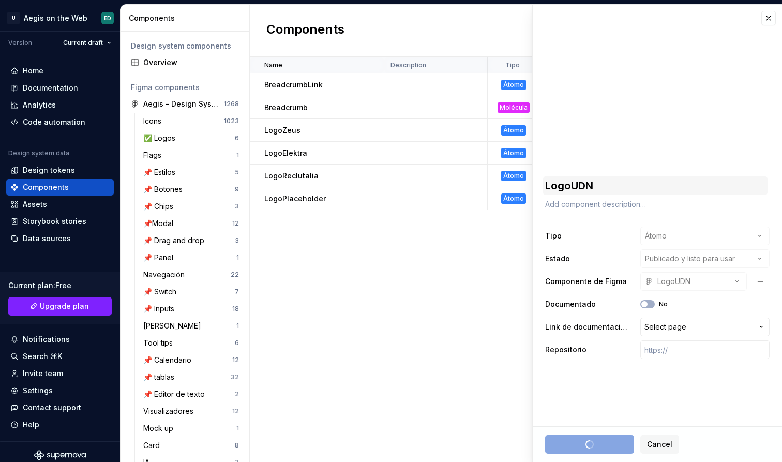
type textarea "*"
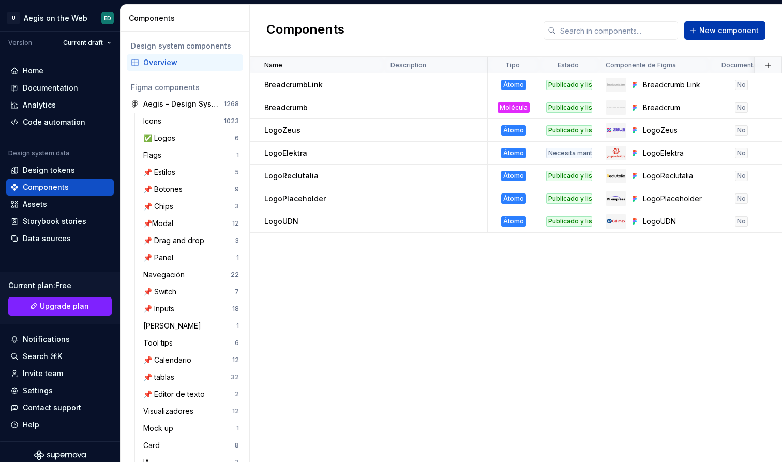
click at [729, 35] on span "New component" at bounding box center [730, 30] width 60 height 10
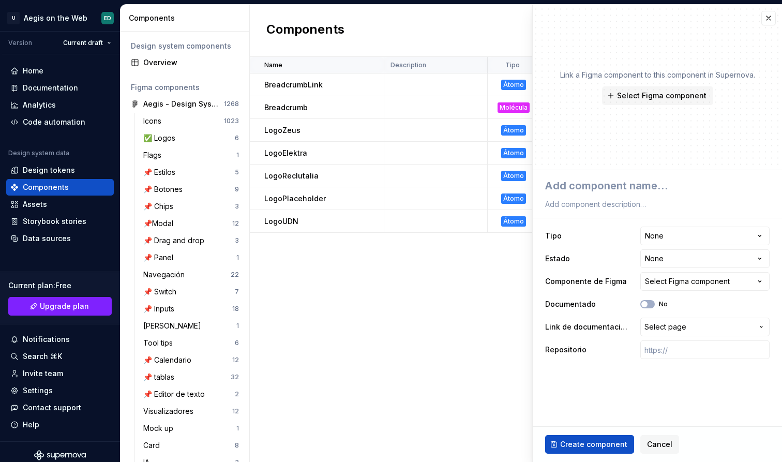
type textarea "*"
type textarea "A"
type textarea "*"
type textarea "Av"
type textarea "*"
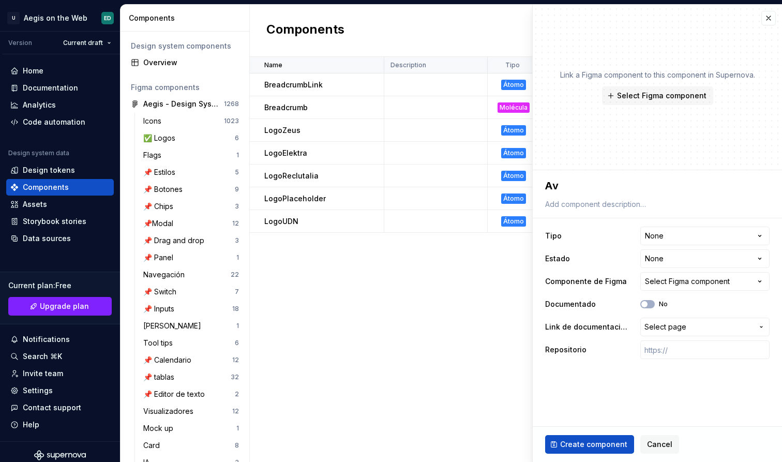
type textarea "Ava"
type textarea "*"
type textarea "Avat"
type textarea "*"
type textarea "Avata"
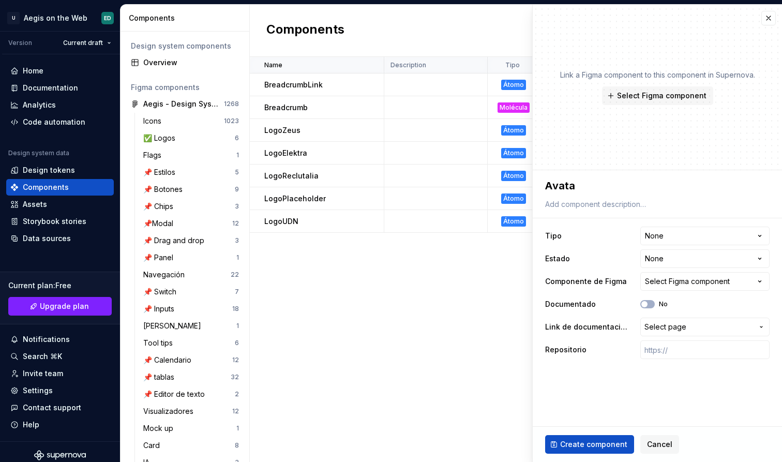
type textarea "*"
type textarea "Avatar"
type textarea "*"
type textarea "Avatar"
click at [677, 235] on html "U Aegis on the Web ED Version Current draft Home Documentation Analytics Code a…" at bounding box center [391, 231] width 782 height 462
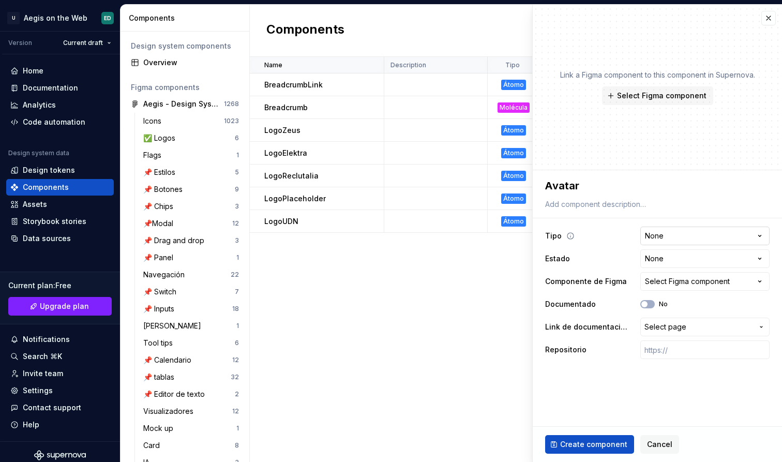
click at [677, 235] on html "U Aegis on the Web ED Version Current draft Home Documentation Analytics Code a…" at bounding box center [391, 231] width 782 height 462
click at [682, 280] on div "Select Figma component" at bounding box center [687, 281] width 85 height 10
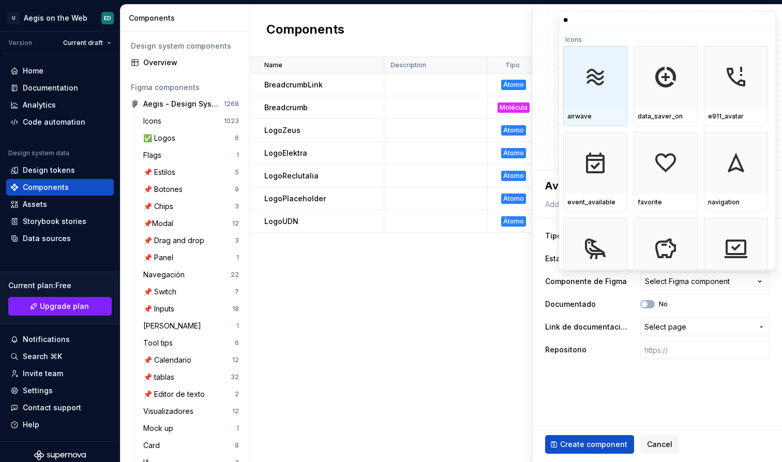
type input "***"
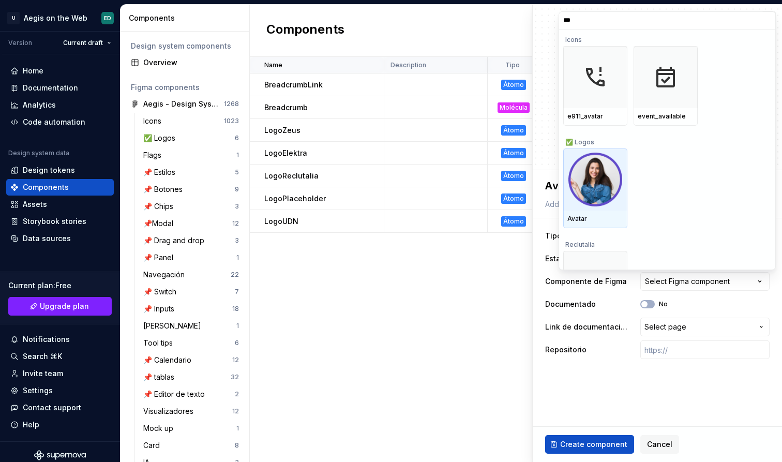
click at [598, 209] on div at bounding box center [595, 179] width 64 height 62
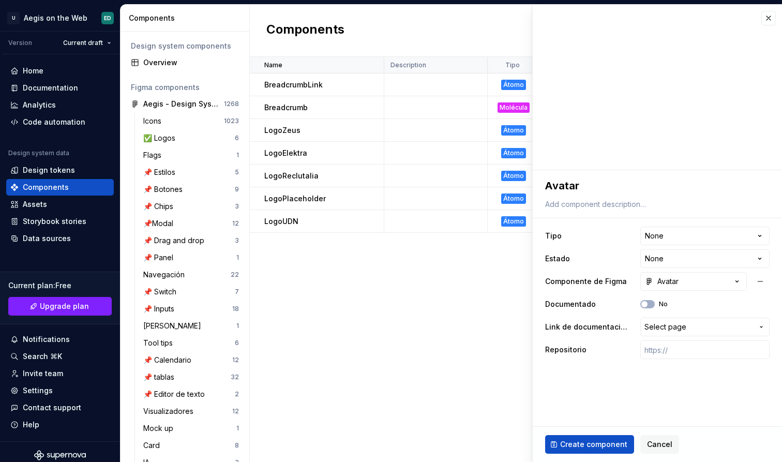
type textarea "*"
click at [674, 242] on html "U Aegis on the Web ED Version Current draft Home Documentation Analytics Code a…" at bounding box center [391, 231] width 782 height 462
select select "**********"
type textarea "*"
click at [684, 244] on html "U Aegis on the Web ED Version Current draft Home Documentation Analytics Code a…" at bounding box center [391, 231] width 782 height 462
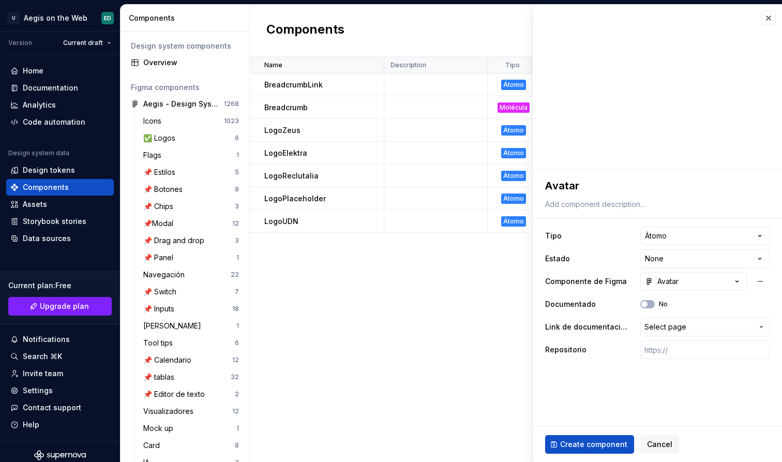
click at [689, 233] on html "U Aegis on the Web ED Version Current draft Home Documentation Analytics Code a…" at bounding box center [391, 231] width 782 height 462
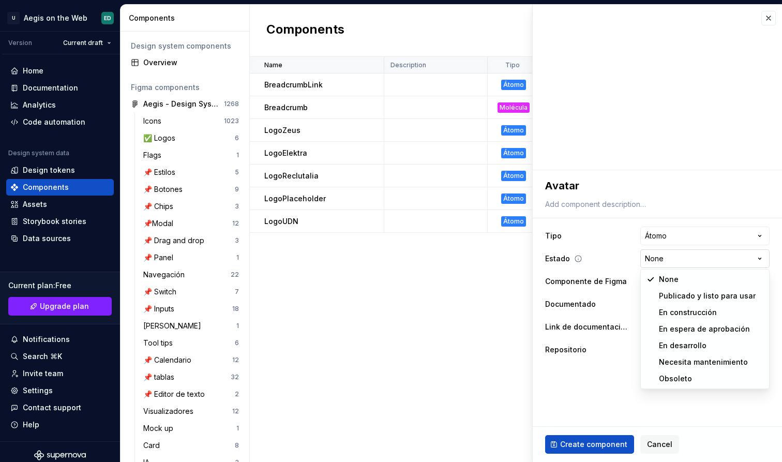
click at [689, 259] on html "U Aegis on the Web ED Version Current draft Home Documentation Analytics Code a…" at bounding box center [391, 231] width 782 height 462
select select "**********"
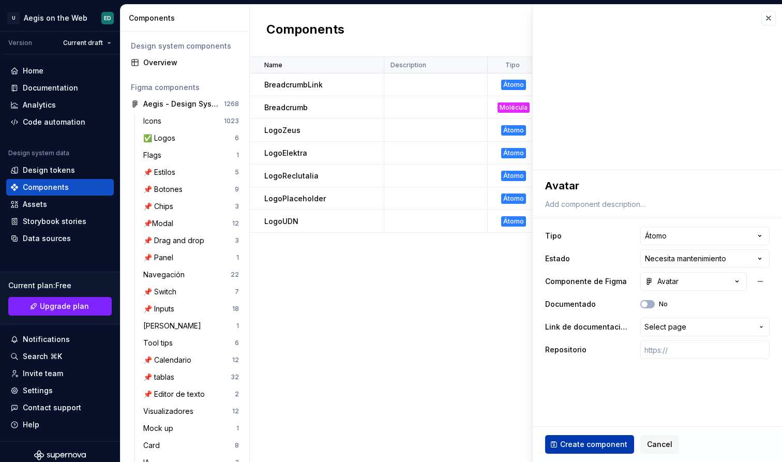
click at [601, 442] on span "Create component" at bounding box center [593, 444] width 67 height 10
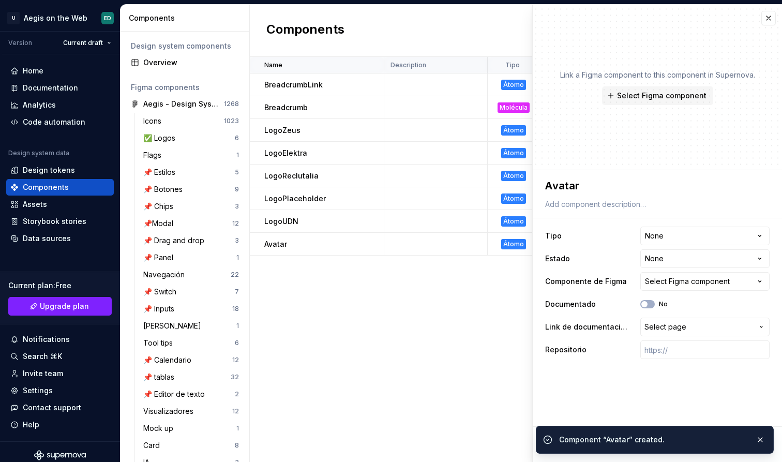
type textarea "*"
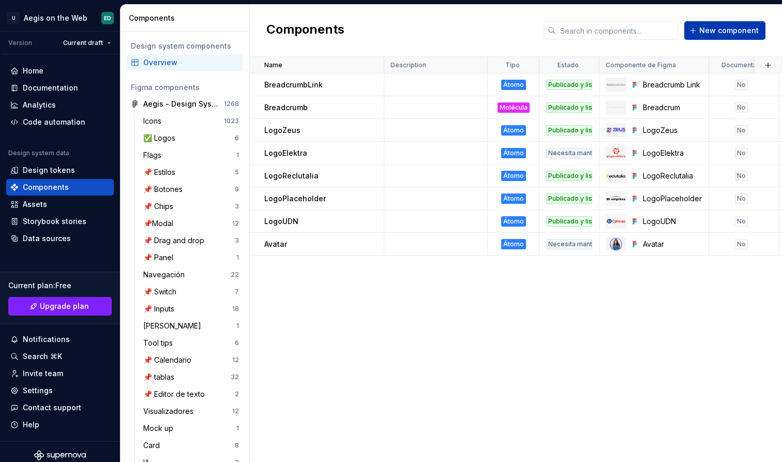
click at [733, 33] on span "New component" at bounding box center [730, 30] width 60 height 10
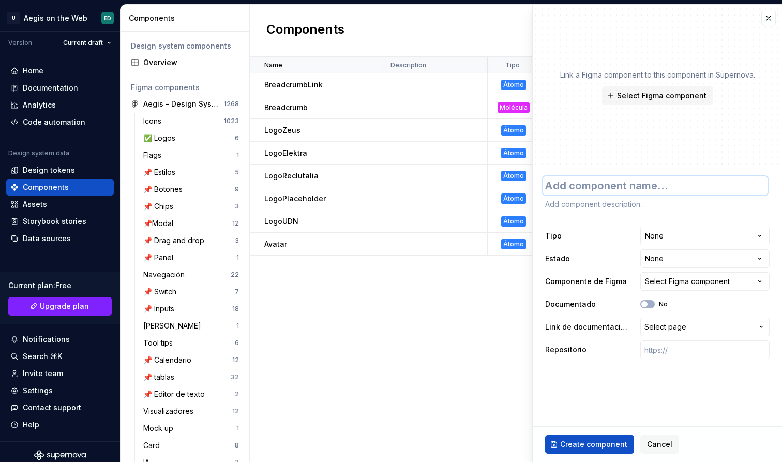
type textarea "*"
type textarea "F"
type textarea "*"
type textarea "Fl"
type textarea "*"
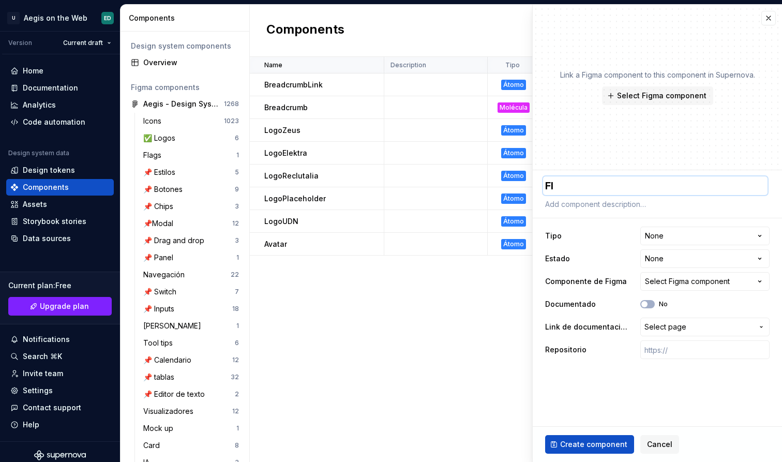
type textarea "Fla"
type textarea "*"
type textarea "Flag"
click at [712, 233] on html "U Aegis on the Web ED Version Current draft Home Documentation Analytics Code a…" at bounding box center [391, 231] width 782 height 462
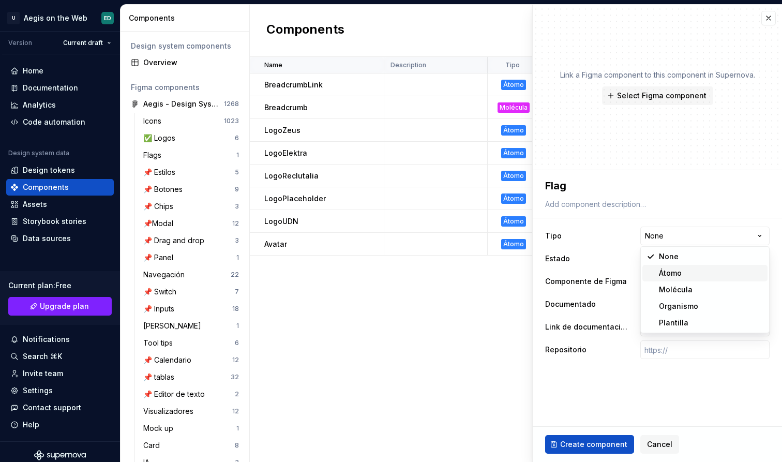
select select "**********"
type textarea "*"
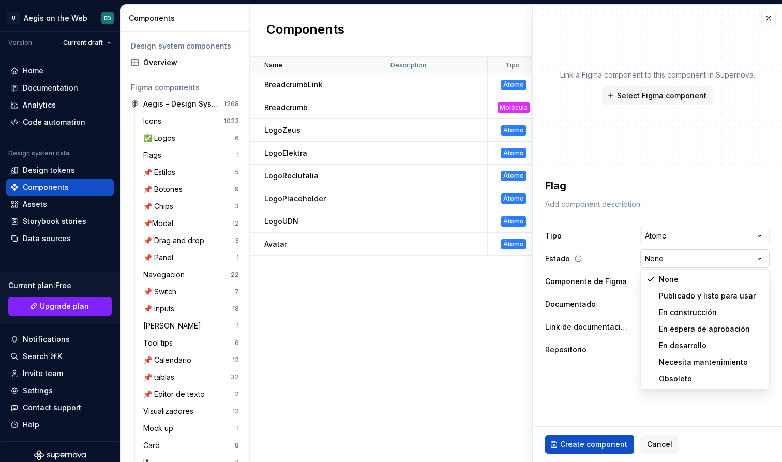
click at [708, 260] on html "U Aegis on the Web ED Version Current draft Home Documentation Analytics Code a…" at bounding box center [391, 231] width 782 height 462
select select "**********"
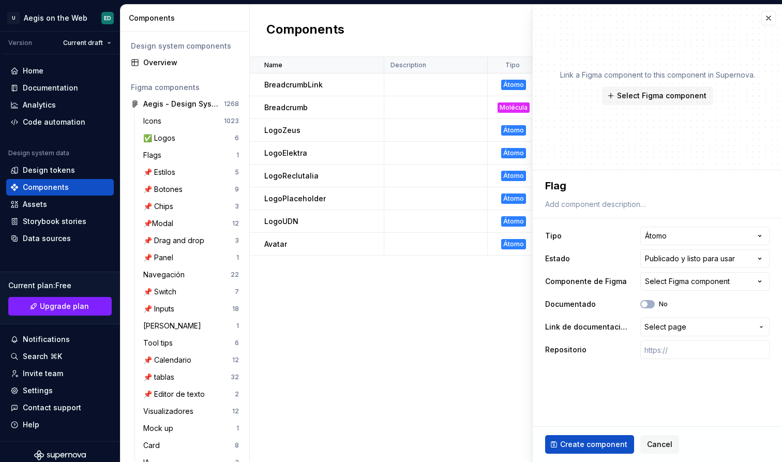
type textarea "*"
click at [655, 443] on span "Cancel" at bounding box center [659, 444] width 25 height 10
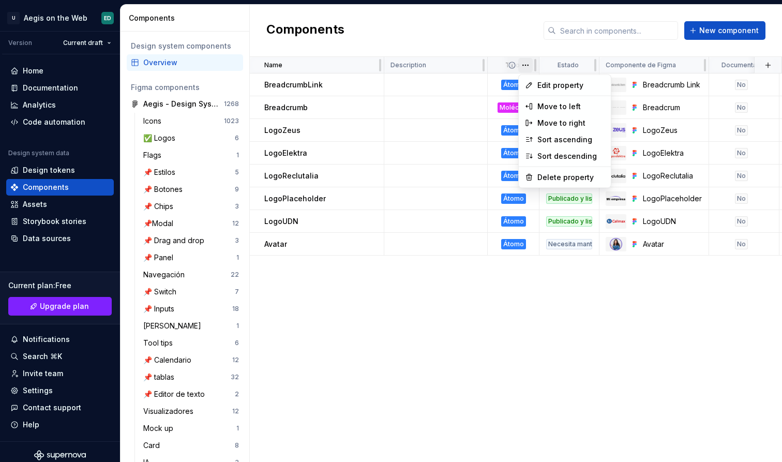
click at [530, 65] on html "U Aegis on the Web ED Version Current draft Home Documentation Analytics Code a…" at bounding box center [391, 231] width 782 height 462
click at [540, 85] on span "Edit property" at bounding box center [571, 85] width 67 height 10
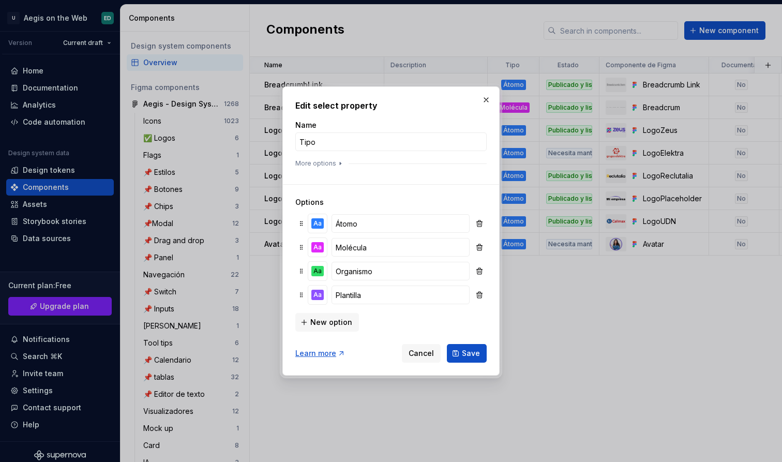
click at [328, 311] on div "New option" at bounding box center [390, 321] width 191 height 21
click at [329, 326] on span "New option" at bounding box center [331, 322] width 42 height 10
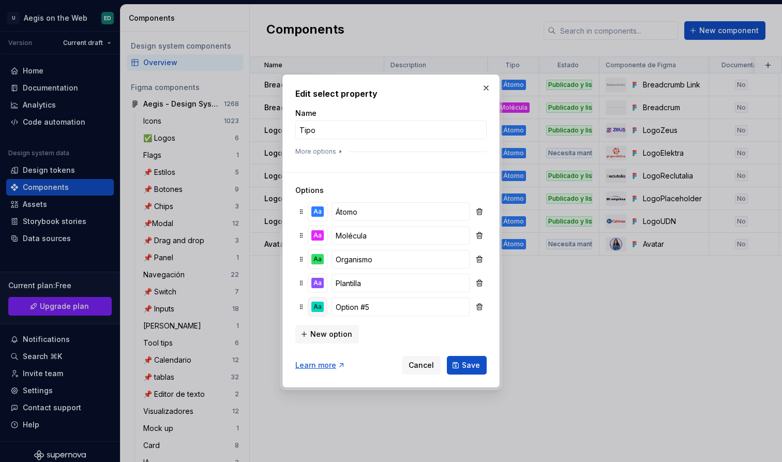
click at [316, 308] on div "Aa" at bounding box center [317, 307] width 12 height 10
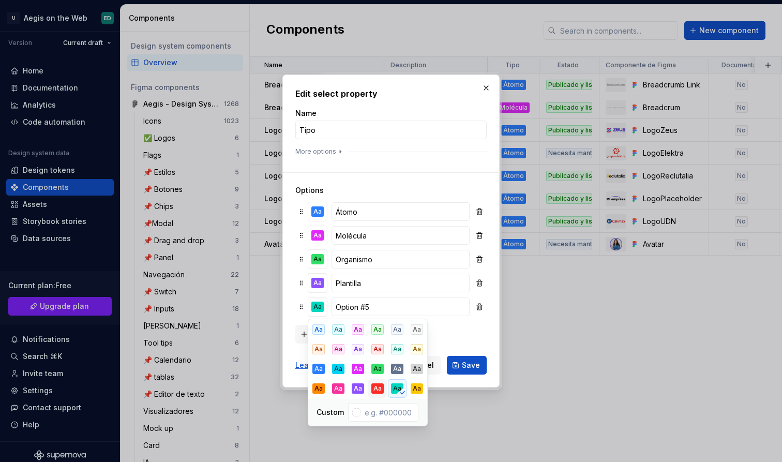
click at [376, 391] on div "Aa" at bounding box center [378, 388] width 12 height 10
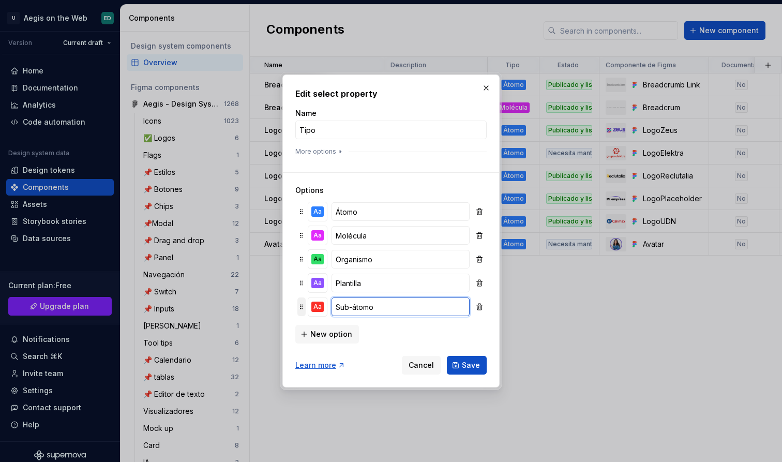
type input "Sub-átomo"
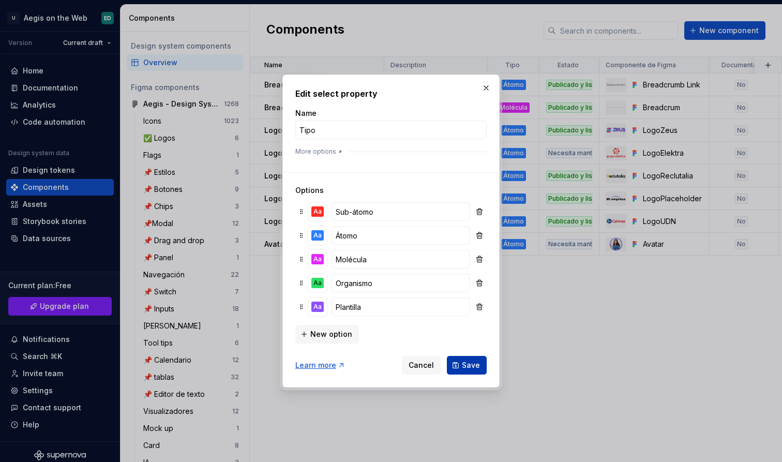
click at [470, 364] on span "Save" at bounding box center [471, 365] width 18 height 10
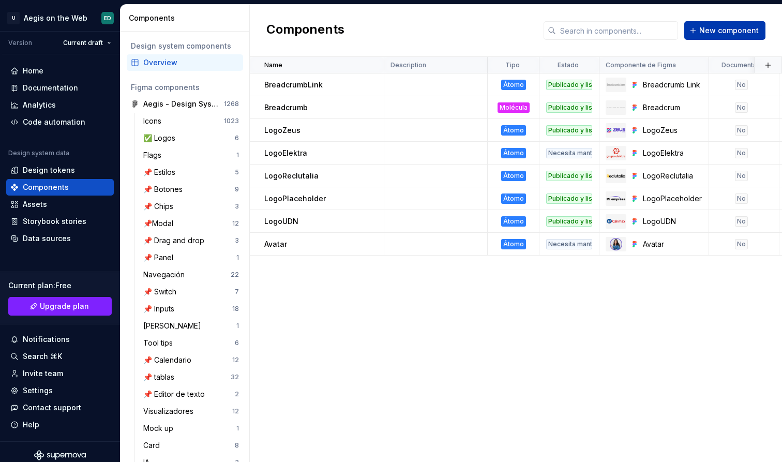
click at [719, 27] on span "New component" at bounding box center [730, 30] width 60 height 10
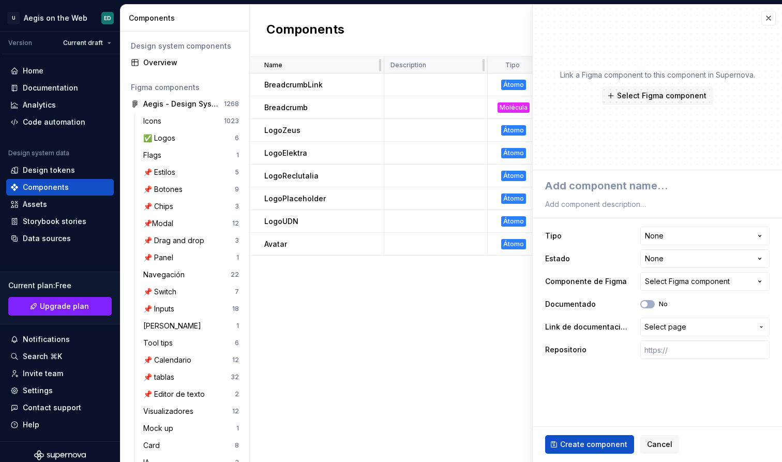
type textarea "*"
type textarea "I"
type textarea "*"
type textarea "Ic"
type textarea "*"
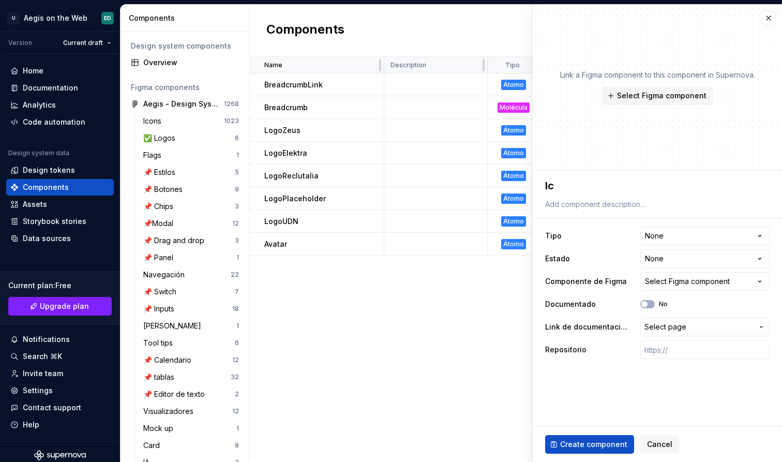
type textarea "Ico"
type textarea "*"
type textarea "Icon"
type textarea "*"
type textarea "Ico"
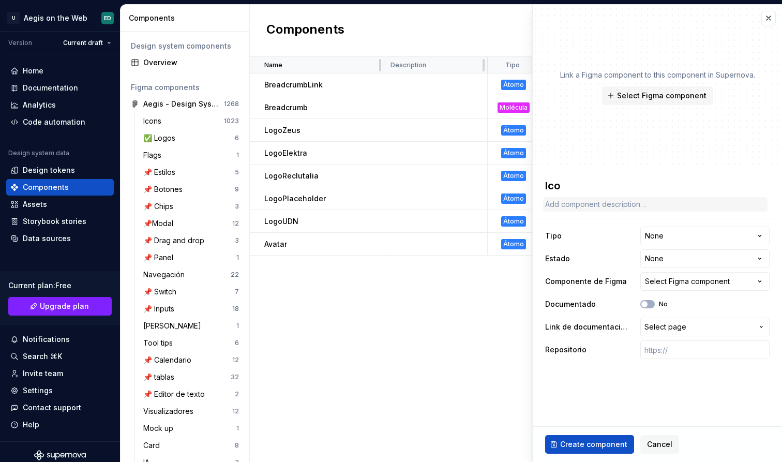
type textarea "*"
type textarea "Ic"
type textarea "*"
type textarea "I"
type textarea "*"
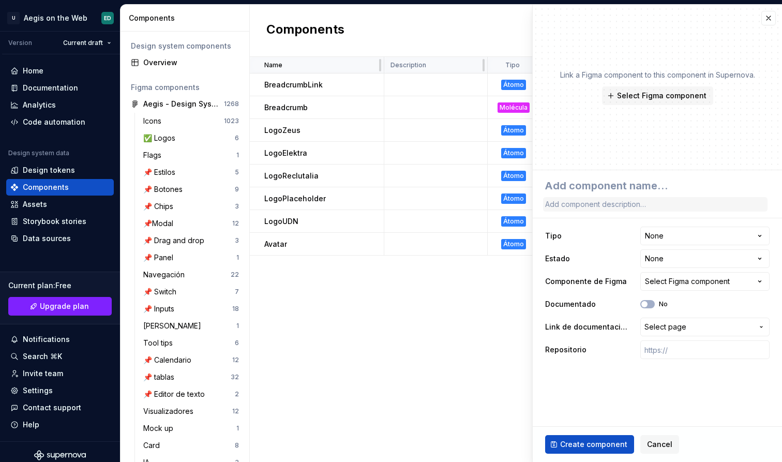
type textarea "*"
type textarea "F"
type textarea "*"
type textarea "Fl"
type textarea "*"
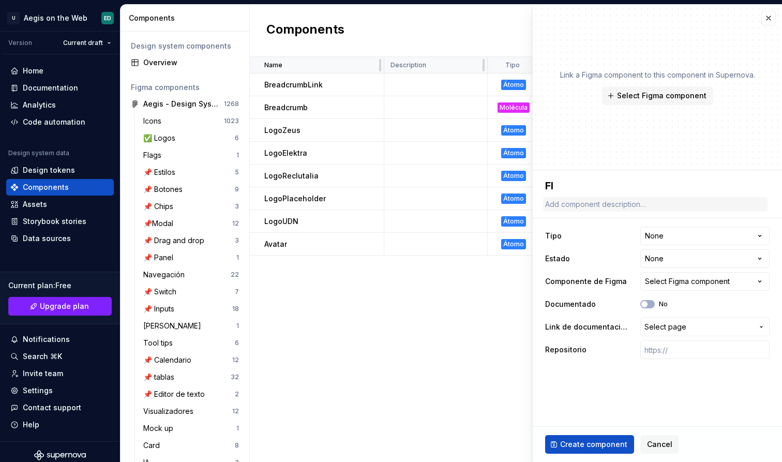
type textarea "Fla"
type textarea "*"
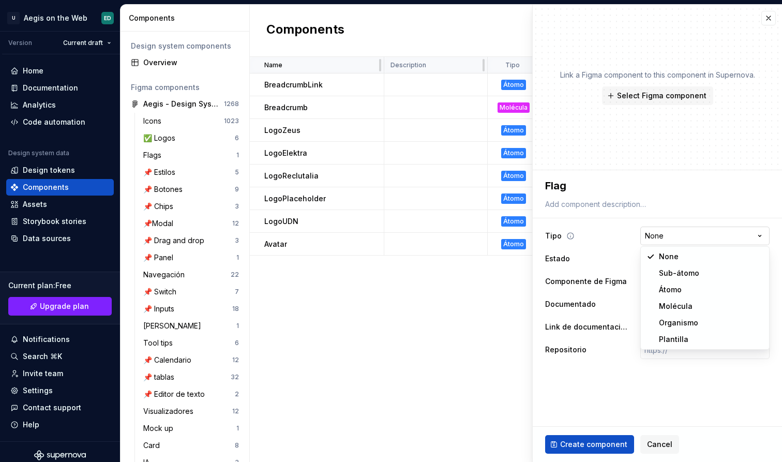
click at [689, 235] on html "U Aegis on the Web ED Version Current draft Home Documentation Analytics Code a…" at bounding box center [391, 231] width 782 height 462
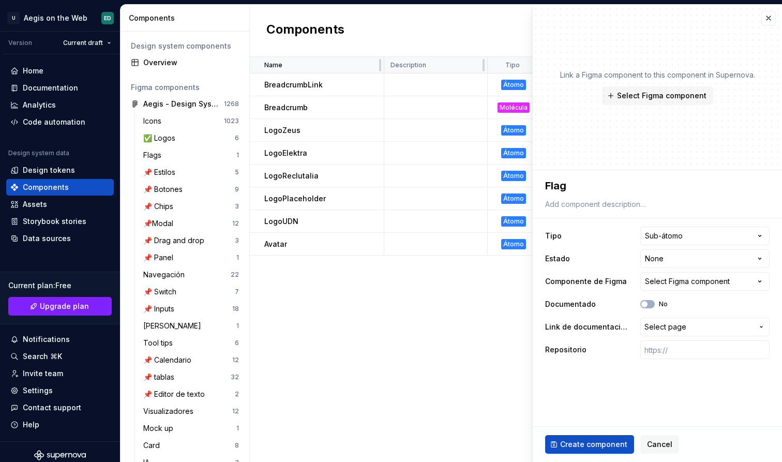
click at [683, 248] on div "**********" at bounding box center [657, 293] width 225 height 137
click at [683, 260] on html "U Aegis on the Web ED Version Current draft Home Documentation Analytics Code a…" at bounding box center [391, 231] width 782 height 462
click at [690, 284] on div "Select Figma component" at bounding box center [687, 281] width 85 height 10
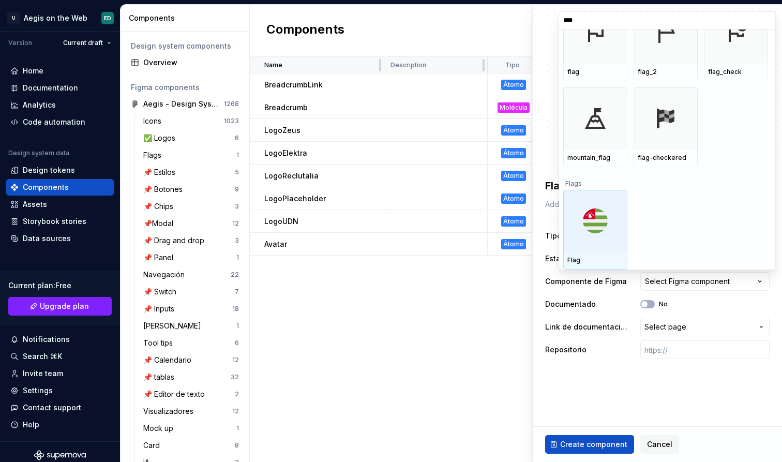
scroll to position [45, 0]
click at [618, 212] on div at bounding box center [595, 221] width 64 height 62
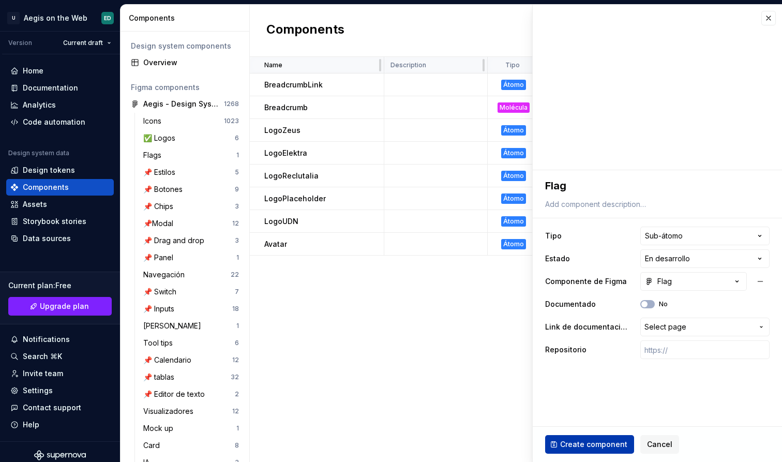
click at [611, 440] on span "Create component" at bounding box center [593, 444] width 67 height 10
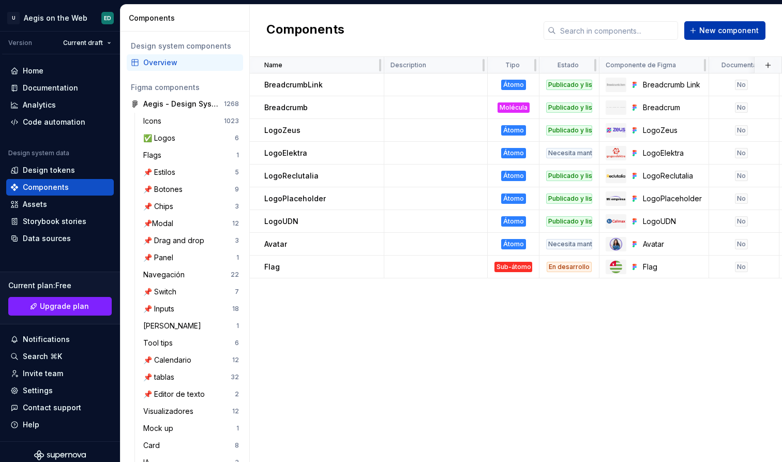
click at [738, 32] on span "New component" at bounding box center [730, 30] width 60 height 10
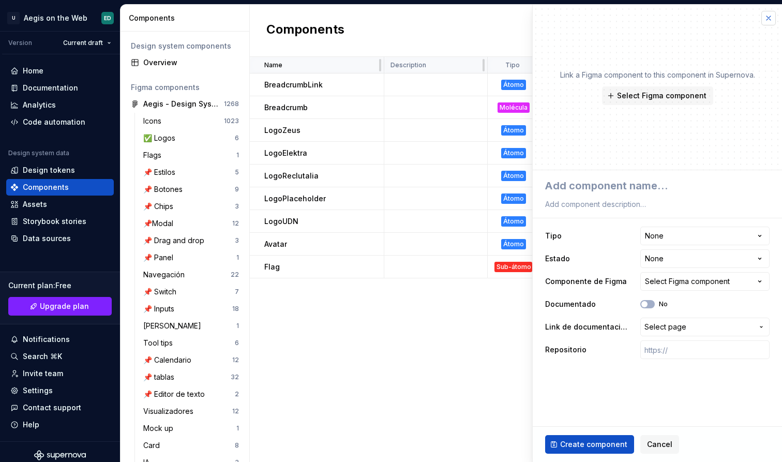
click at [768, 17] on button "button" at bounding box center [769, 18] width 14 height 14
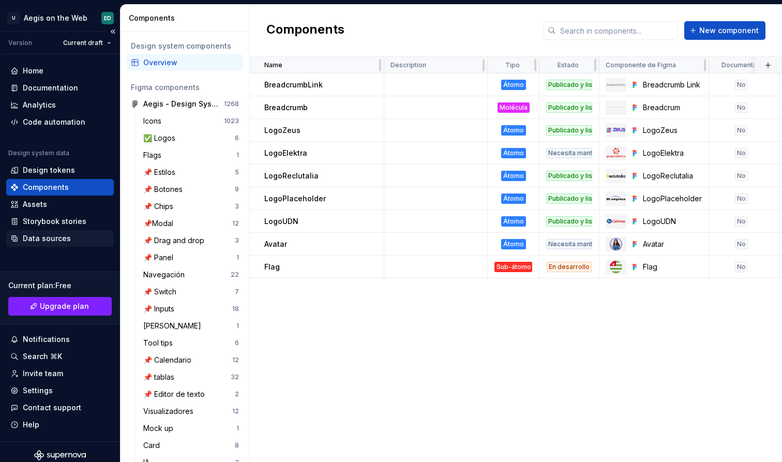
click at [78, 238] on div "Data sources" at bounding box center [59, 238] width 99 height 10
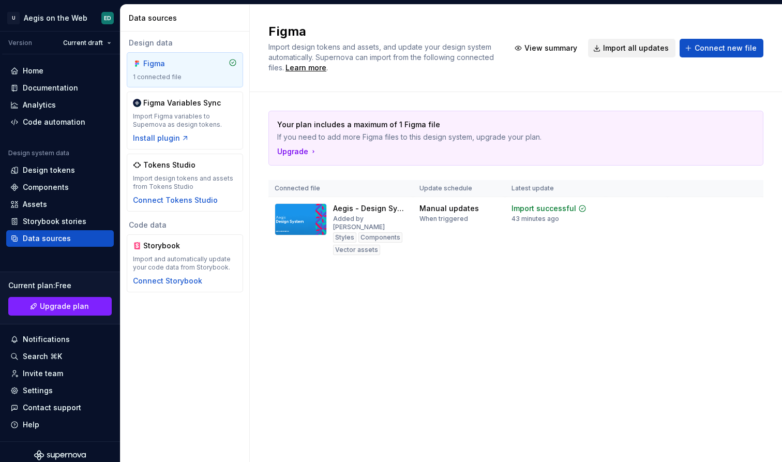
click at [644, 48] on span "Import all updates" at bounding box center [636, 48] width 66 height 10
click at [749, 208] on html "U Aegis on the Web ED Version Current draft Home Documentation Analytics Code a…" at bounding box center [391, 231] width 782 height 462
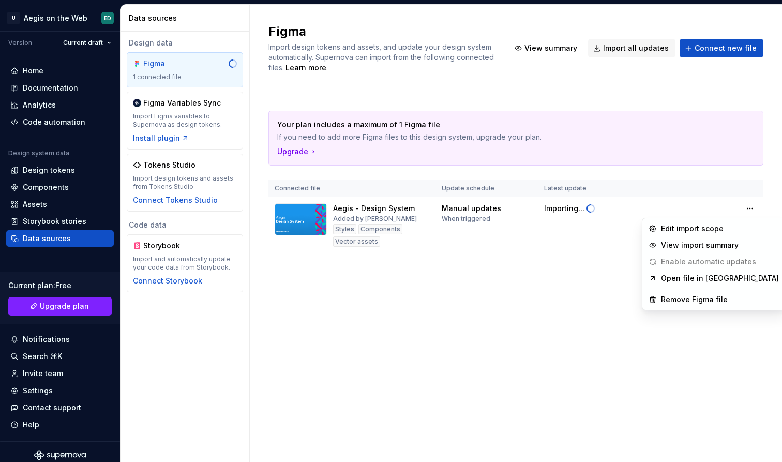
click at [605, 376] on html "U Aegis on the Web ED Version Current draft Home Documentation Analytics Code a…" at bounding box center [391, 231] width 782 height 462
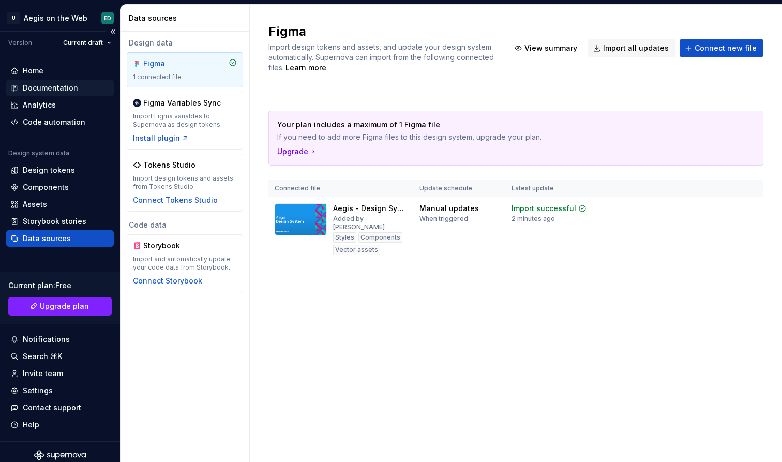
click at [66, 83] on div "Documentation" at bounding box center [50, 88] width 55 height 10
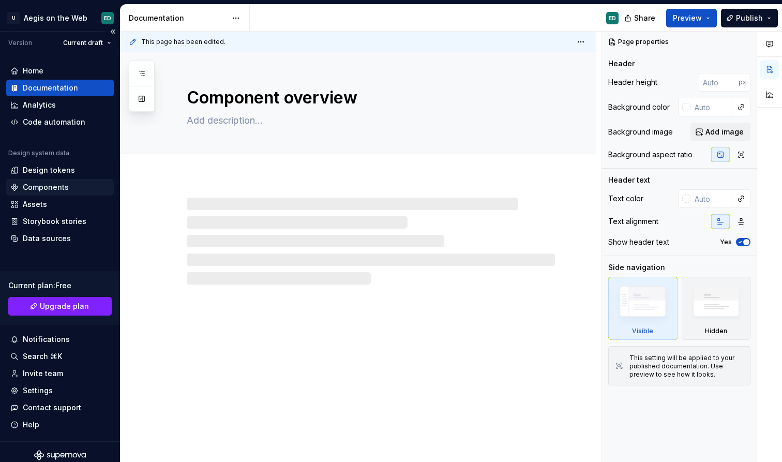
click at [77, 193] on div "Components" at bounding box center [60, 187] width 108 height 17
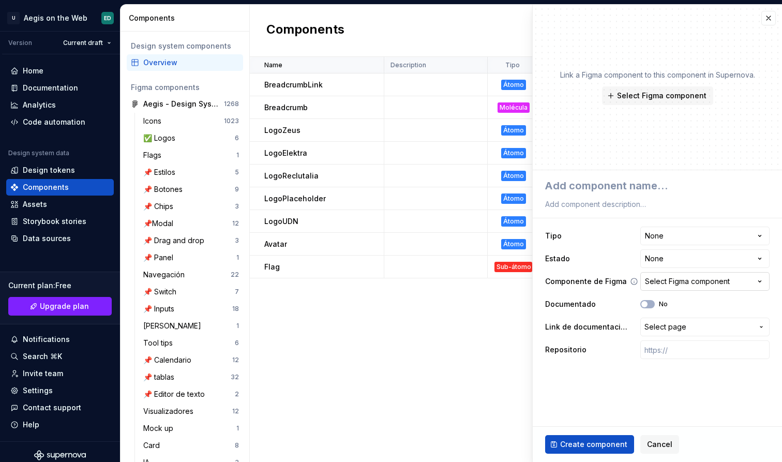
click at [701, 276] on div "Select Figma component" at bounding box center [687, 281] width 85 height 10
click at [699, 286] on div "Select Figma component" at bounding box center [687, 281] width 85 height 10
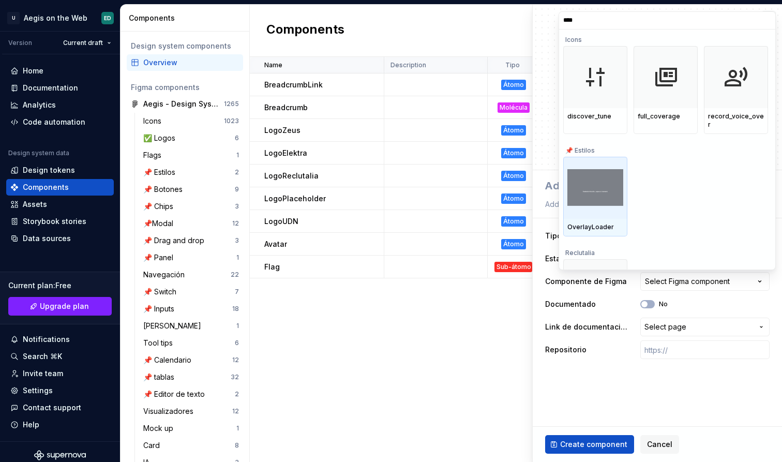
click at [592, 193] on img at bounding box center [596, 187] width 56 height 36
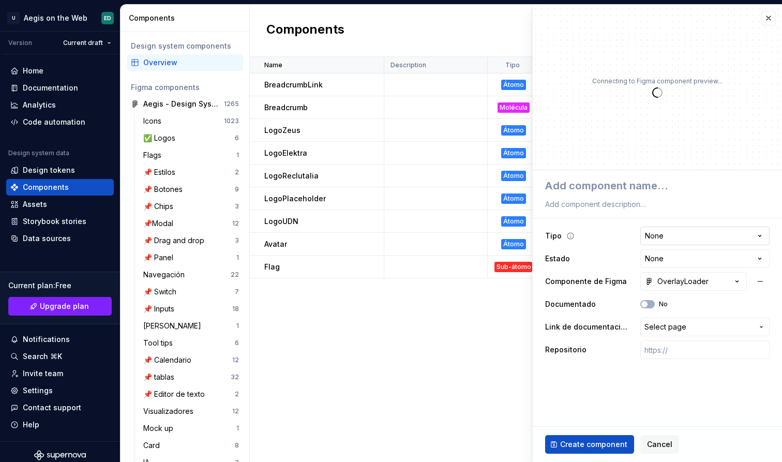
click at [676, 234] on html "U Aegis on the Web ED Version Current draft Home Documentation Analytics Code a…" at bounding box center [391, 231] width 782 height 462
click at [617, 173] on html "U Aegis on the Web ED Version Current draft Home Documentation Analytics Code a…" at bounding box center [391, 231] width 782 height 462
click at [617, 180] on textarea at bounding box center [655, 185] width 225 height 19
click at [687, 235] on html "U Aegis on the Web ED Version Current draft Home Documentation Analytics Code a…" at bounding box center [391, 231] width 782 height 462
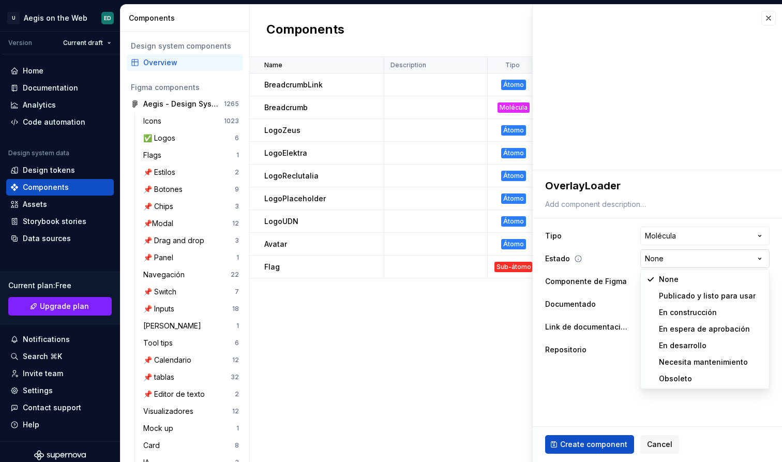
click at [710, 256] on html "U Aegis on the Web ED Version Current draft Home Documentation Analytics Code a…" at bounding box center [391, 231] width 782 height 462
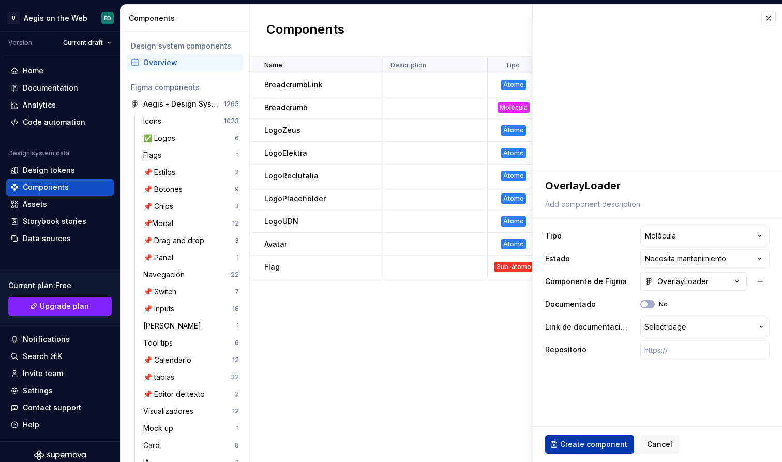
click at [603, 440] on span "Create component" at bounding box center [593, 444] width 67 height 10
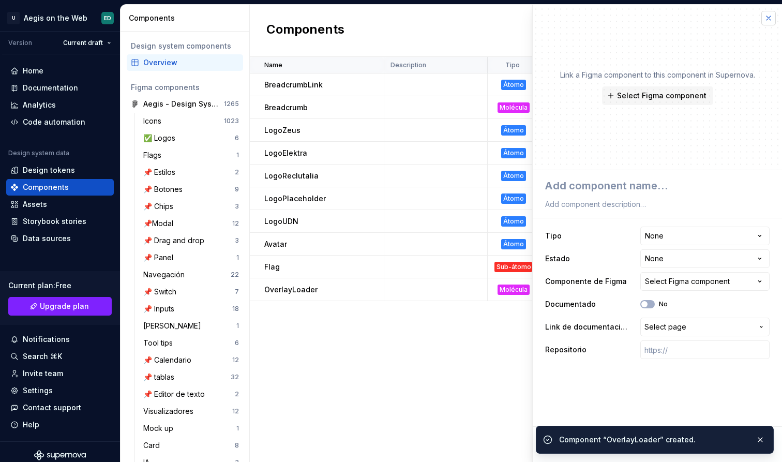
click at [767, 21] on button "button" at bounding box center [769, 18] width 14 height 14
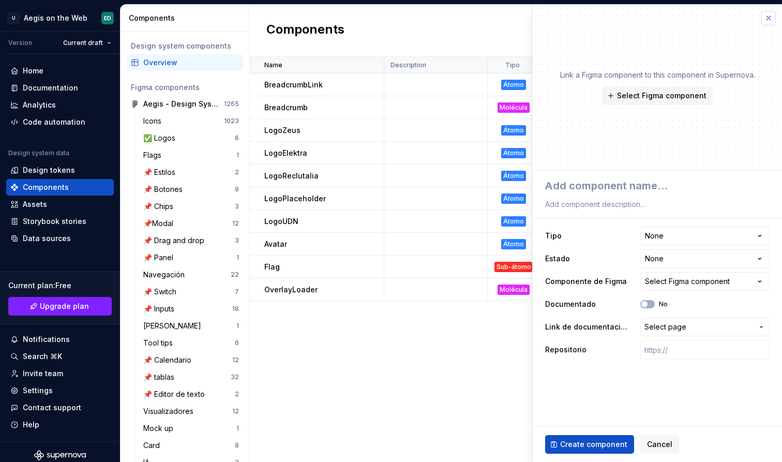
click at [762, 13] on div "**********" at bounding box center [657, 233] width 250 height 458
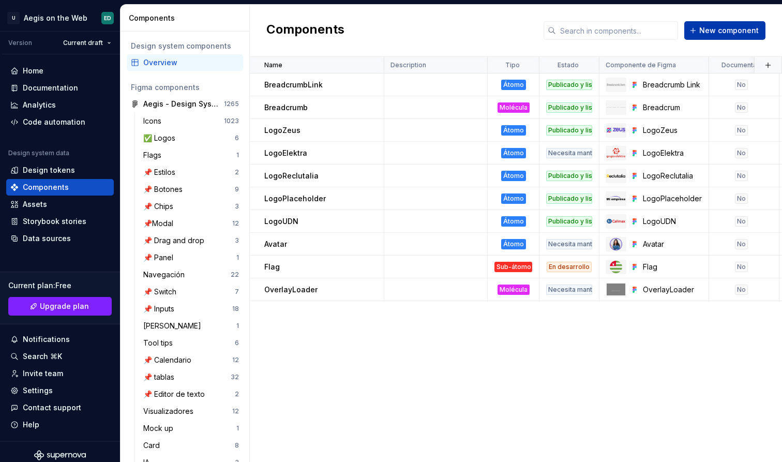
click at [736, 34] on span "New component" at bounding box center [730, 30] width 60 height 10
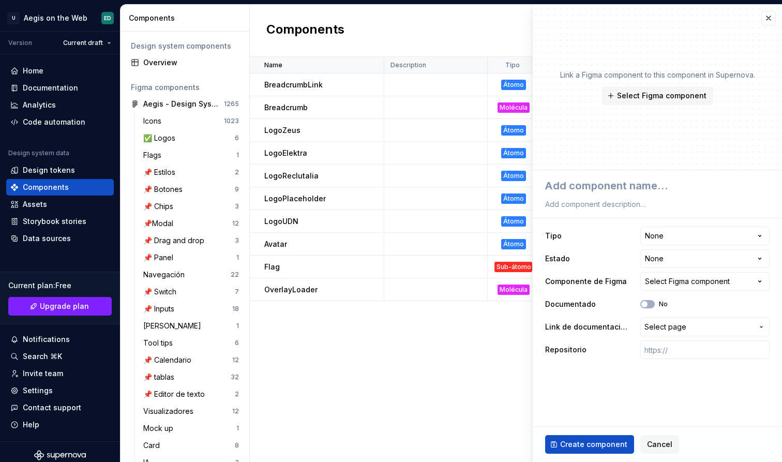
click at [729, 36] on div "Link a Figma component to this component in Supernova. Select Figma component" at bounding box center [657, 88] width 249 height 166
type textarea "*"
click at [643, 195] on div at bounding box center [657, 193] width 225 height 35
click at [652, 191] on textarea at bounding box center [655, 185] width 225 height 19
type textarea "S"
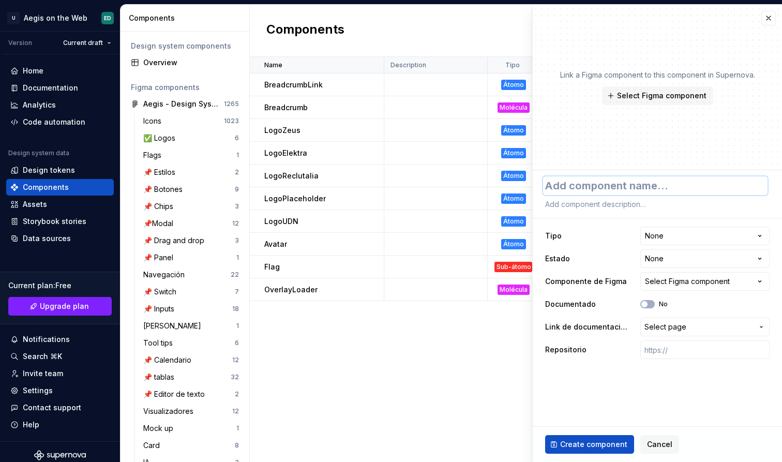
type textarea "*"
type textarea "Sm"
type textarea "*"
type textarea "Sma"
type textarea "*"
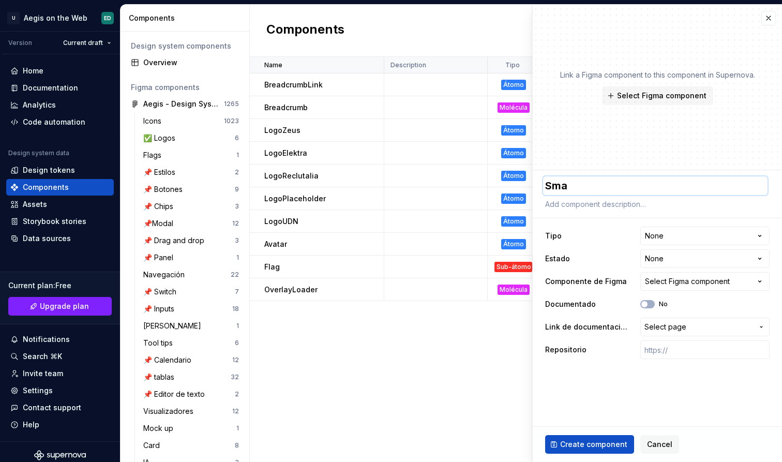
type textarea "Smal"
type textarea "*"
type textarea "Small"
type textarea "*"
type textarea "SmallL"
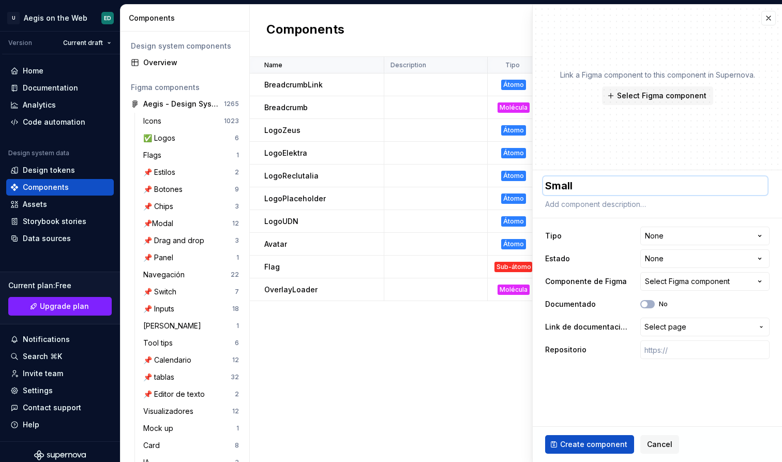
type textarea "*"
type textarea "SmallLo"
type textarea "*"
type textarea "SmallLoa"
type textarea "*"
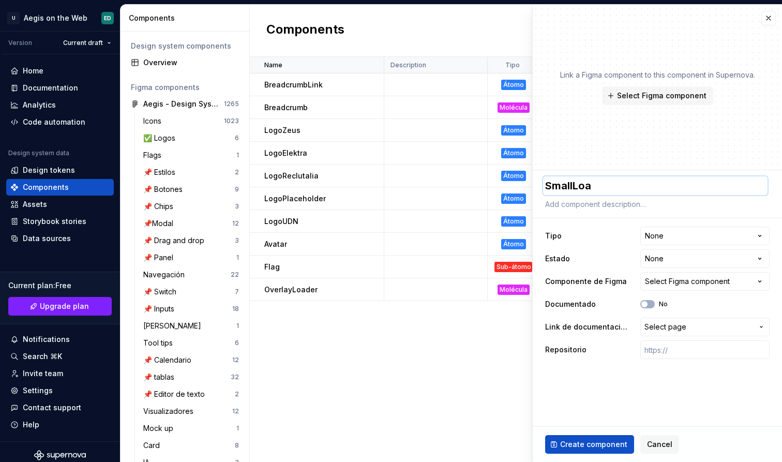
type textarea "SmallLoad"
type textarea "*"
type textarea "SmallLoade"
type textarea "*"
type textarea "SmallLoader"
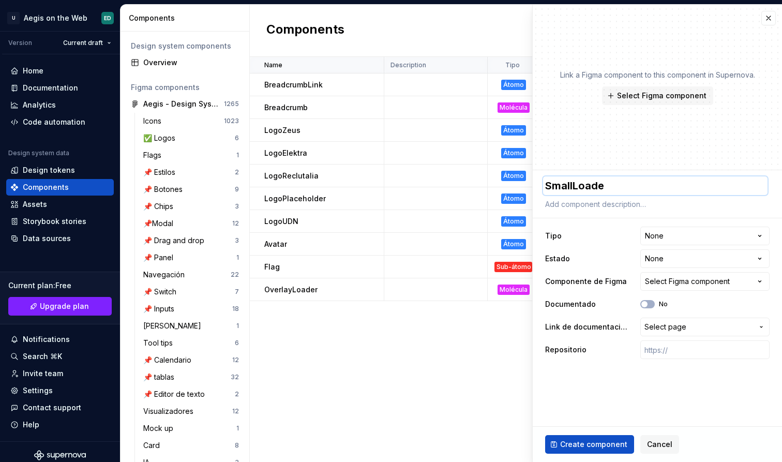
type textarea "*"
type textarea "SmallLoader"
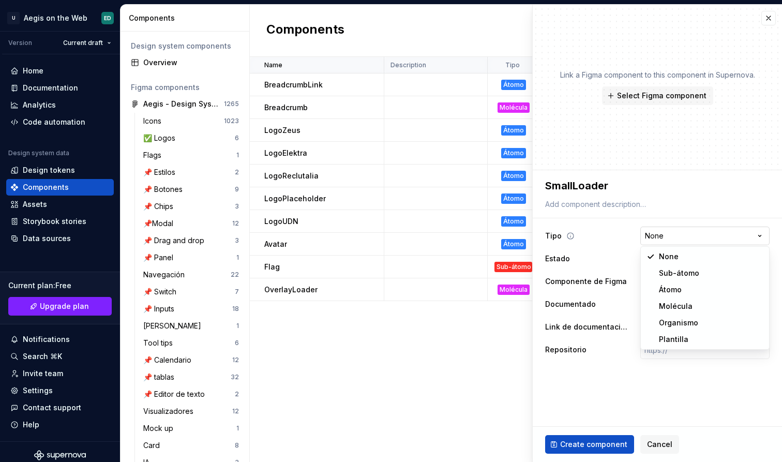
click at [725, 233] on html "U Aegis on the Web ED Version Current draft Home Documentation Analytics Code a…" at bounding box center [391, 231] width 782 height 462
select select "**********"
type textarea "*"
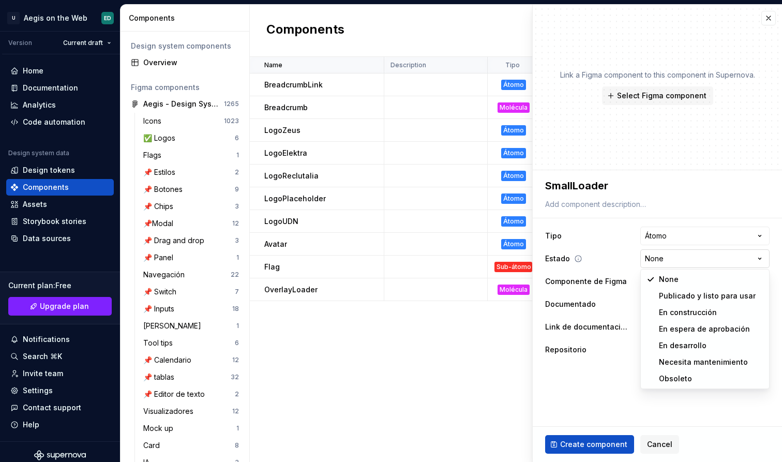
click at [699, 259] on html "U Aegis on the Web ED Version Current draft Home Documentation Analytics Code a…" at bounding box center [391, 231] width 782 height 462
select select "**********"
type textarea "*"
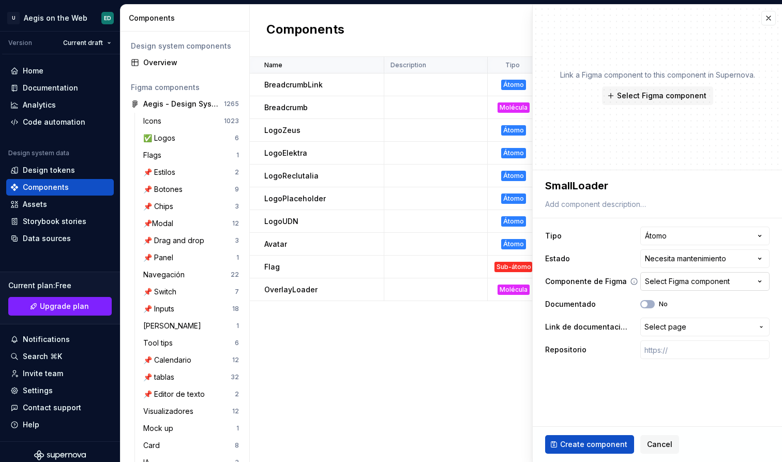
click at [712, 284] on div "Select Figma component" at bounding box center [687, 281] width 85 height 10
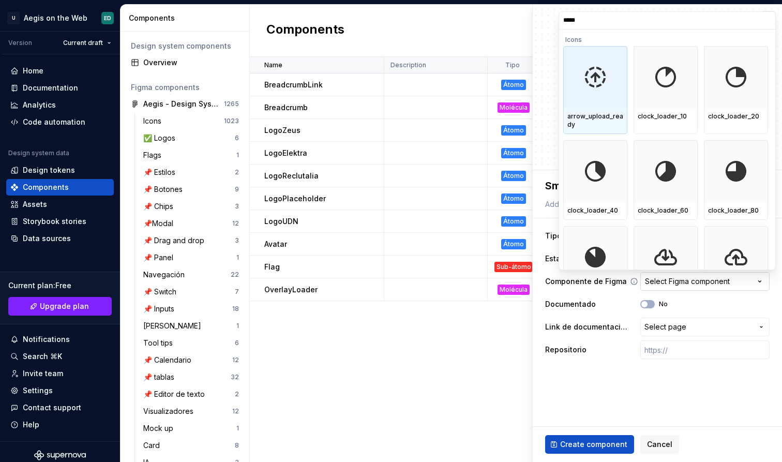
type input "******"
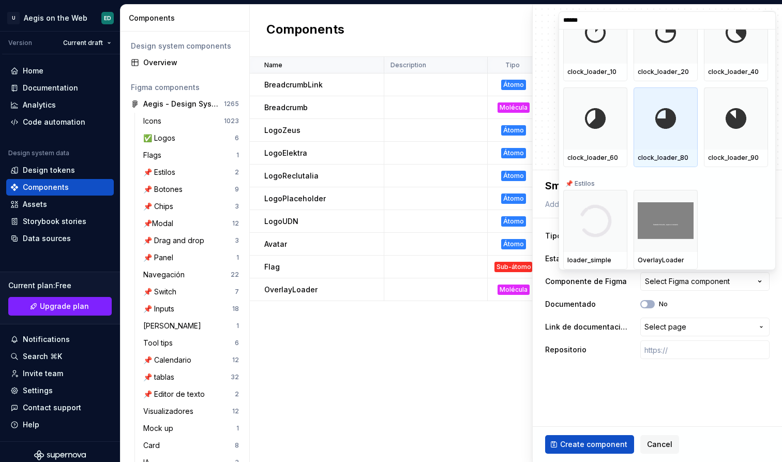
scroll to position [44, 0]
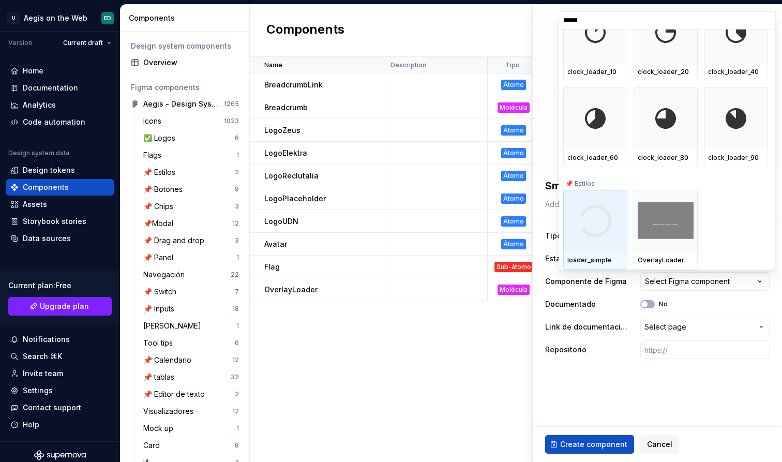
click at [589, 246] on img at bounding box center [596, 221] width 54 height 54
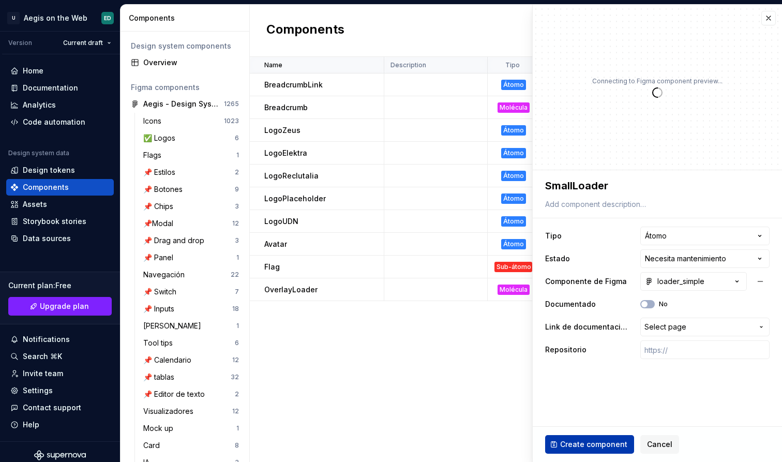
click at [603, 442] on span "Create component" at bounding box center [593, 444] width 67 height 10
type textarea "*"
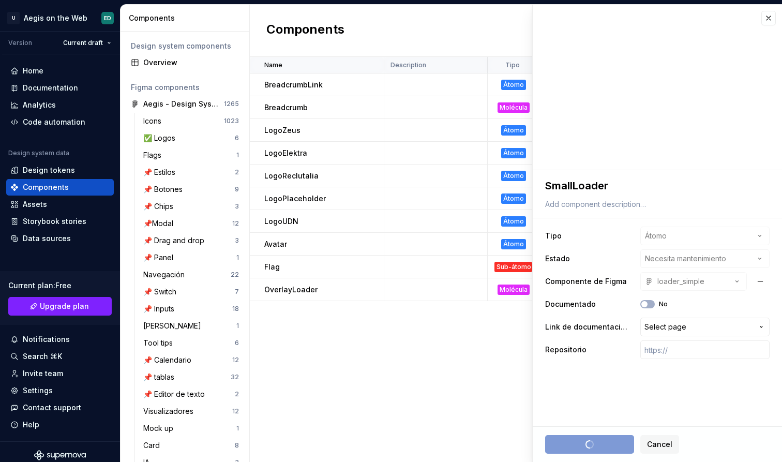
type textarea "*"
